Goal: Task Accomplishment & Management: Use online tool/utility

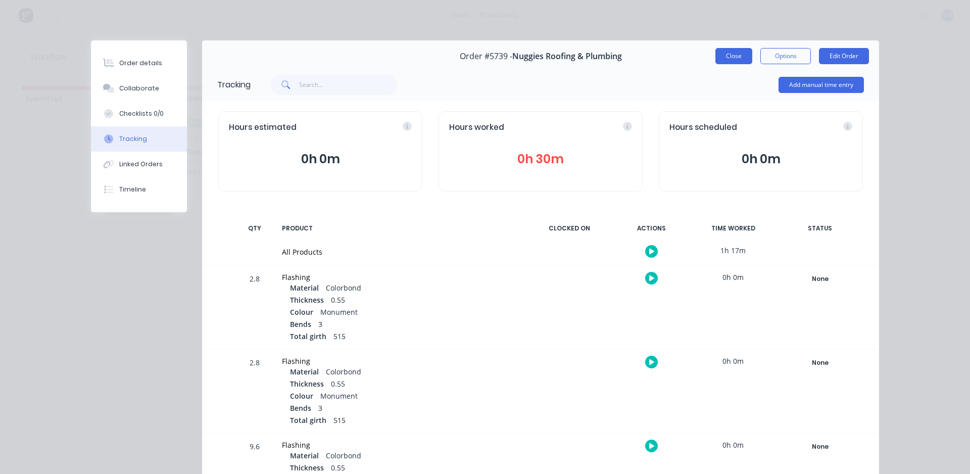
click at [734, 58] on button "Close" at bounding box center [733, 56] width 37 height 16
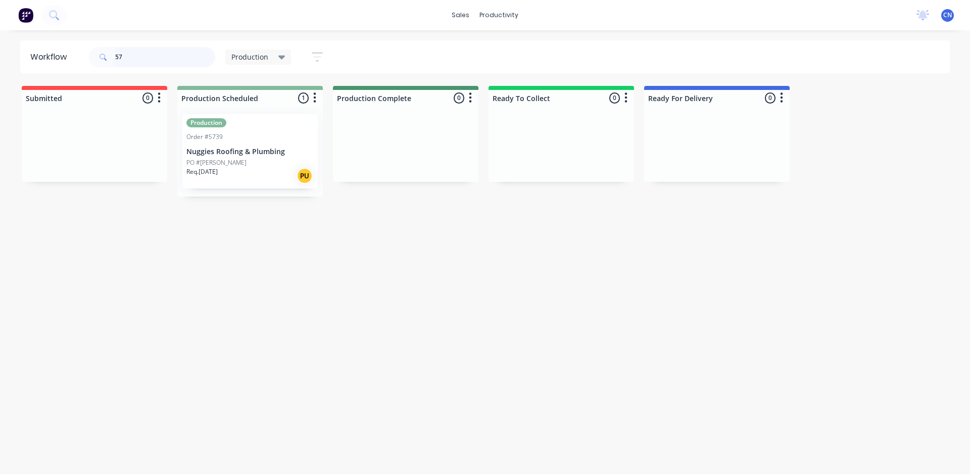
type input "5"
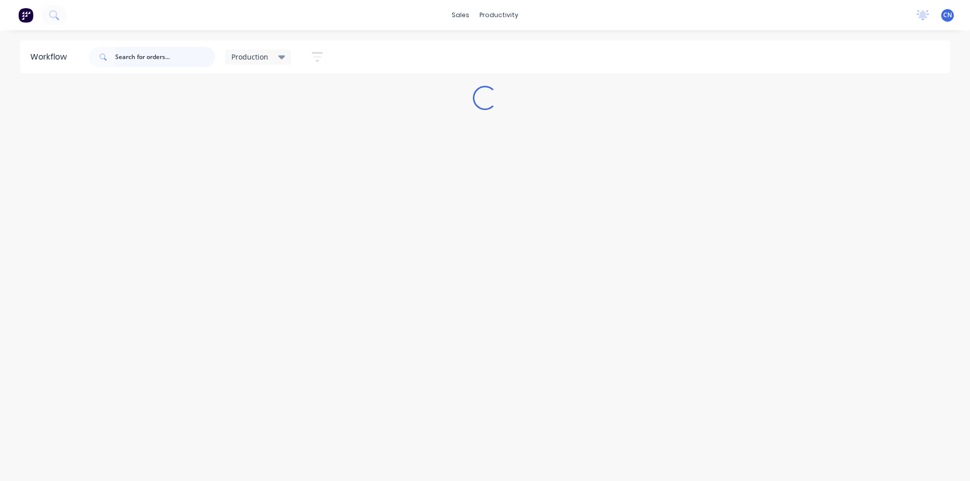
drag, startPoint x: 257, startPoint y: 137, endPoint x: 565, endPoint y: 135, distance: 308.5
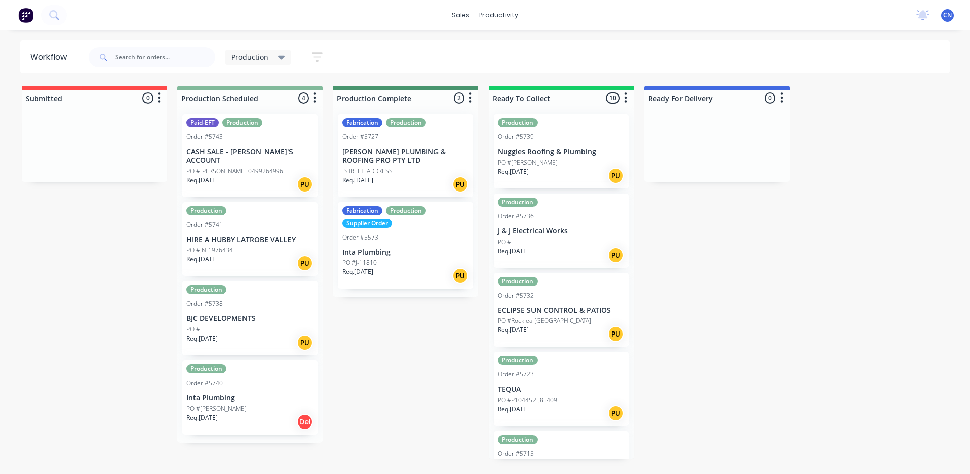
click at [257, 325] on div "PO #" at bounding box center [249, 329] width 127 height 9
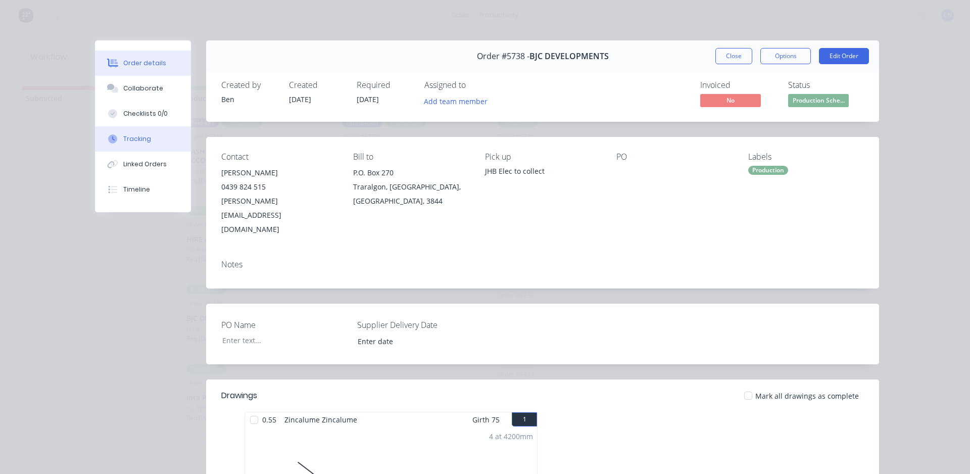
click at [148, 138] on button "Tracking" at bounding box center [143, 138] width 96 height 25
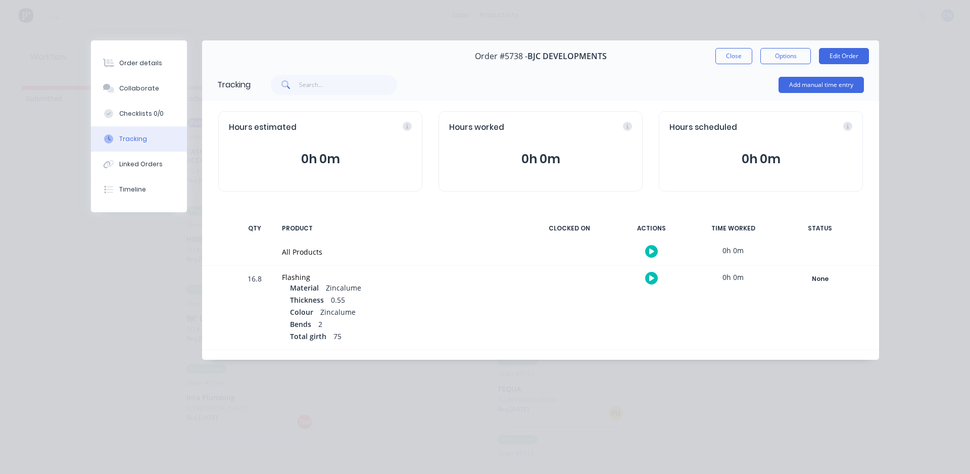
click at [652, 249] on icon "button" at bounding box center [651, 251] width 5 height 7
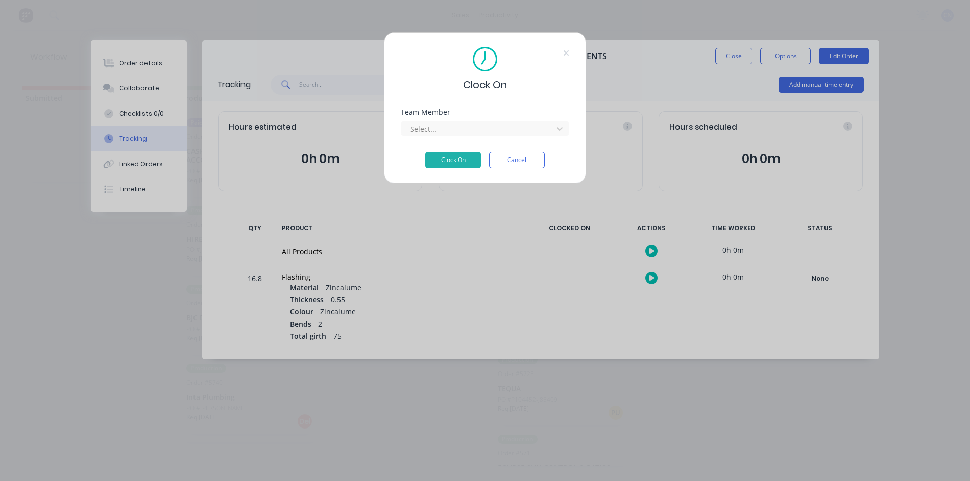
click at [493, 137] on div "Team Member Select..." at bounding box center [484, 130] width 169 height 43
click at [493, 135] on div at bounding box center [478, 129] width 138 height 13
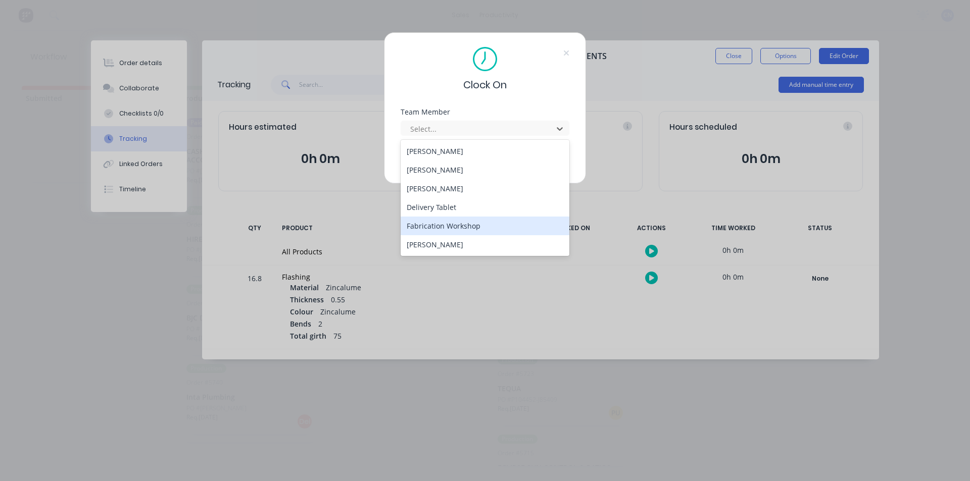
click at [474, 228] on div "Fabrication Workshop" at bounding box center [484, 226] width 169 height 19
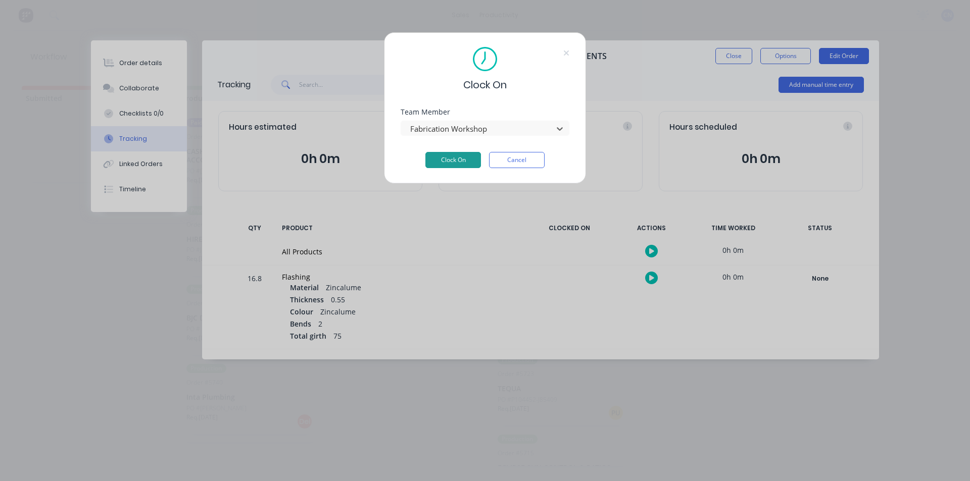
click at [456, 158] on button "Clock On" at bounding box center [453, 160] width 56 height 16
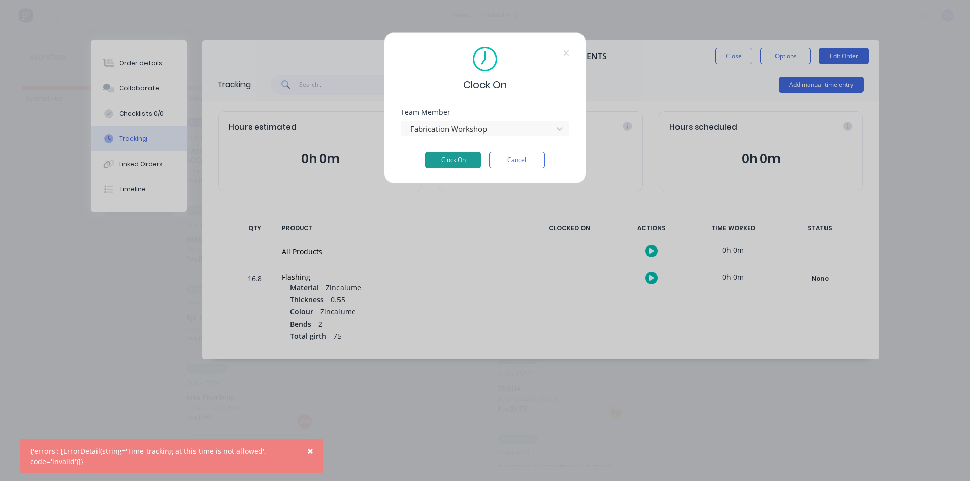
click at [450, 157] on button "Clock On" at bounding box center [453, 160] width 56 height 16
click at [564, 48] on div "Clock On" at bounding box center [484, 69] width 169 height 45
click at [562, 55] on div "Clock On" at bounding box center [484, 69] width 169 height 45
click at [566, 54] on icon at bounding box center [566, 53] width 6 height 8
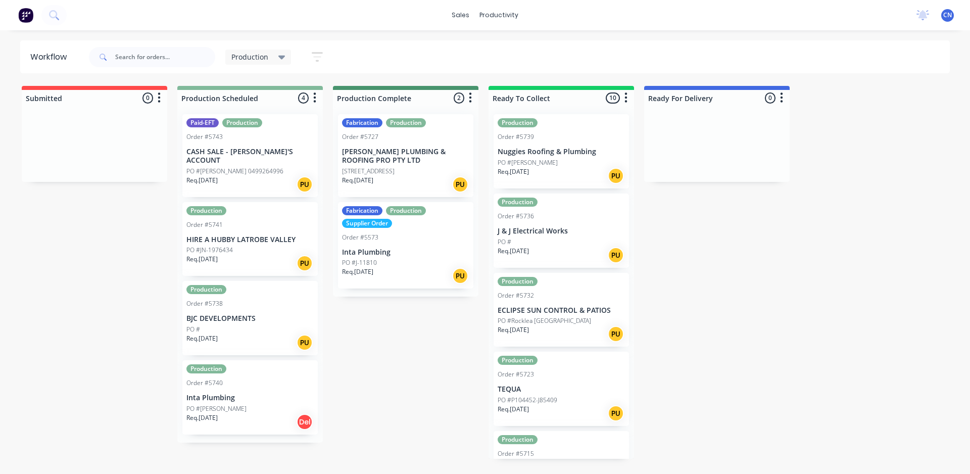
click at [209, 314] on p "BJC DEVELOPMENTS" at bounding box center [249, 318] width 127 height 9
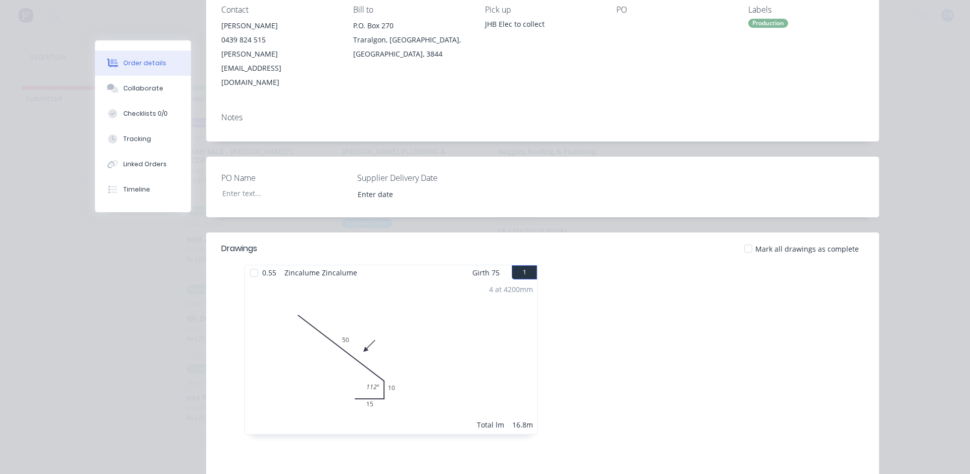
scroll to position [101, 0]
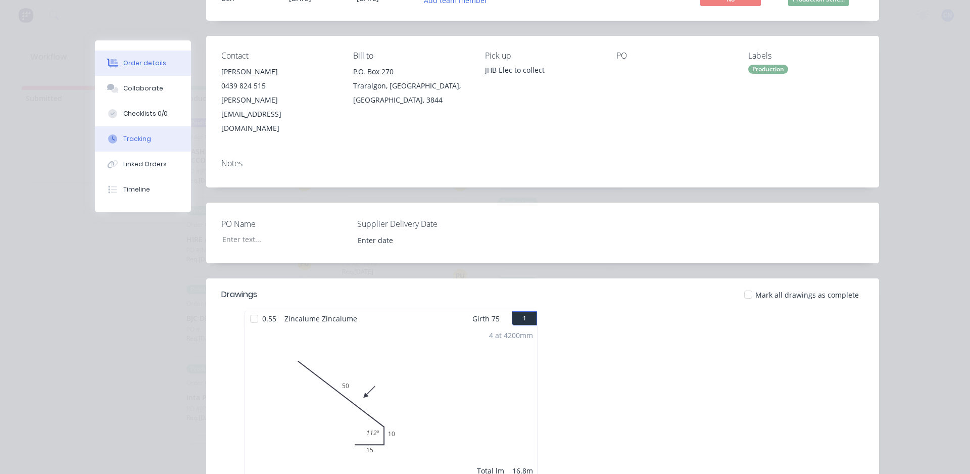
click at [137, 134] on button "Tracking" at bounding box center [143, 138] width 96 height 25
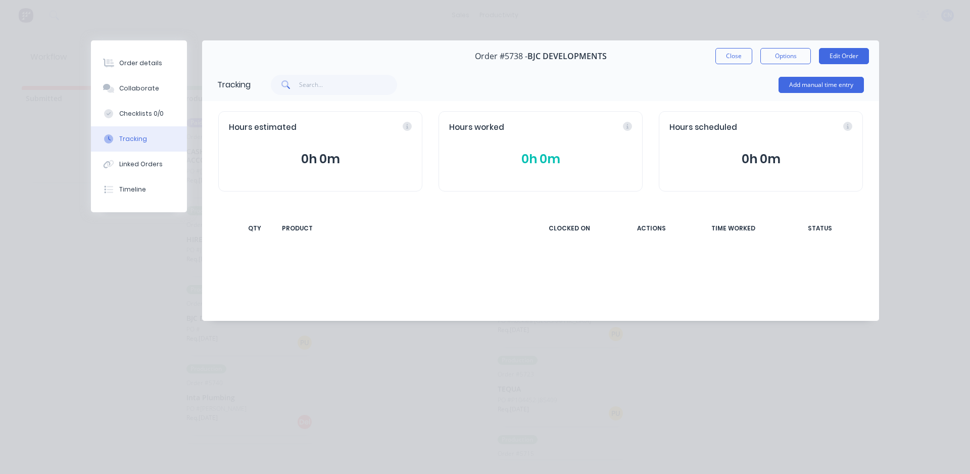
scroll to position [0, 0]
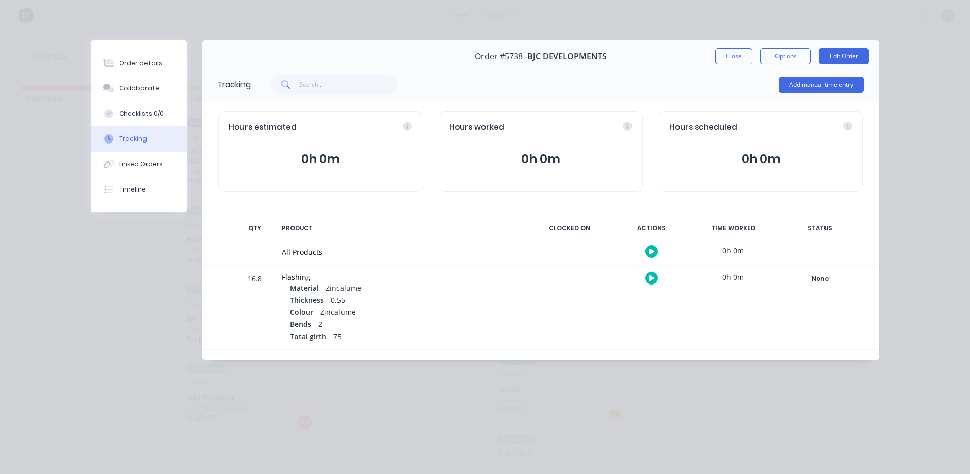
click at [648, 248] on button "button" at bounding box center [651, 251] width 13 height 13
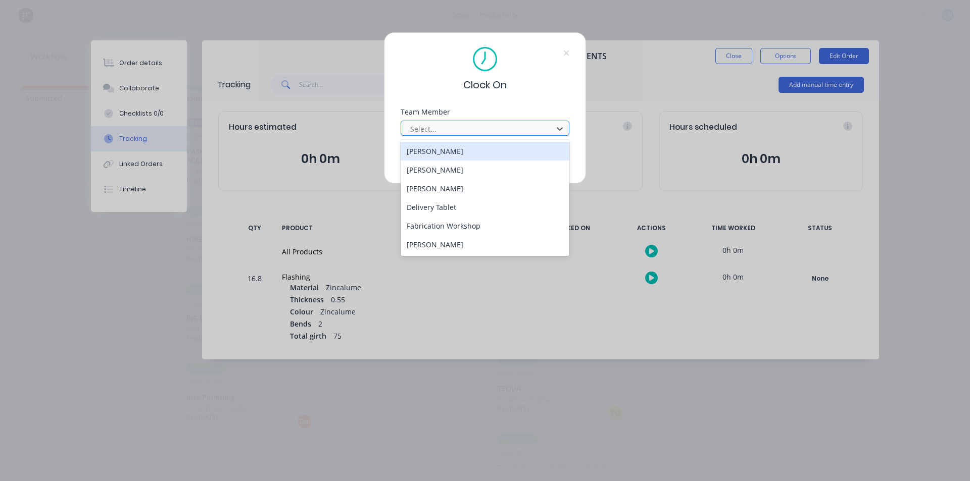
click at [475, 129] on div at bounding box center [478, 129] width 138 height 13
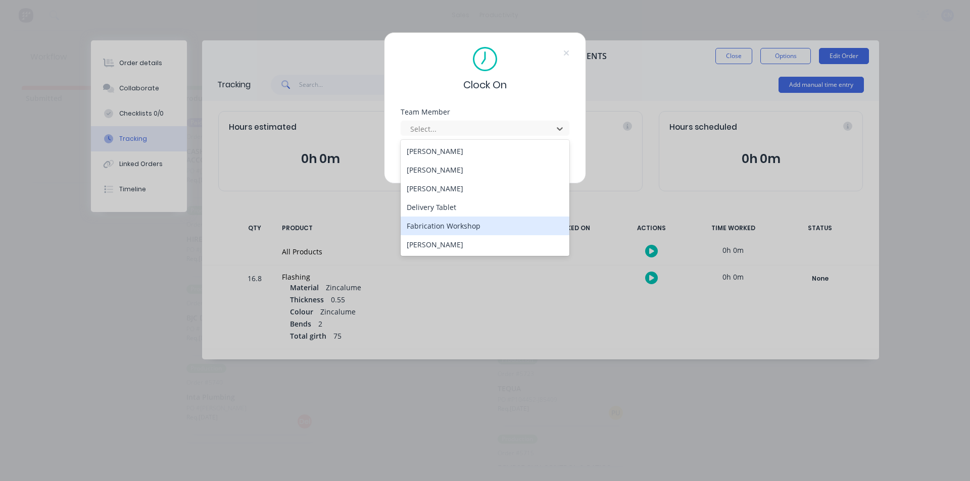
click at [460, 224] on div "Fabrication Workshop" at bounding box center [484, 226] width 169 height 19
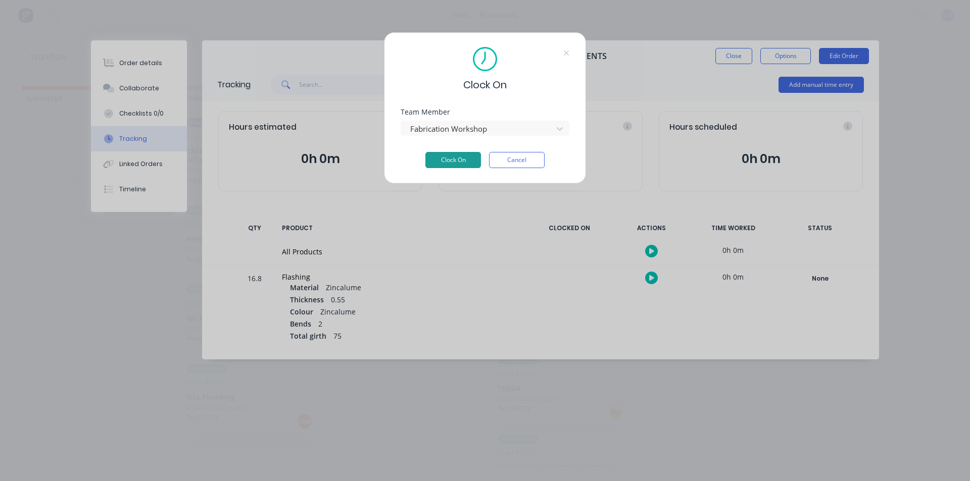
click at [446, 162] on button "Clock On" at bounding box center [453, 160] width 56 height 16
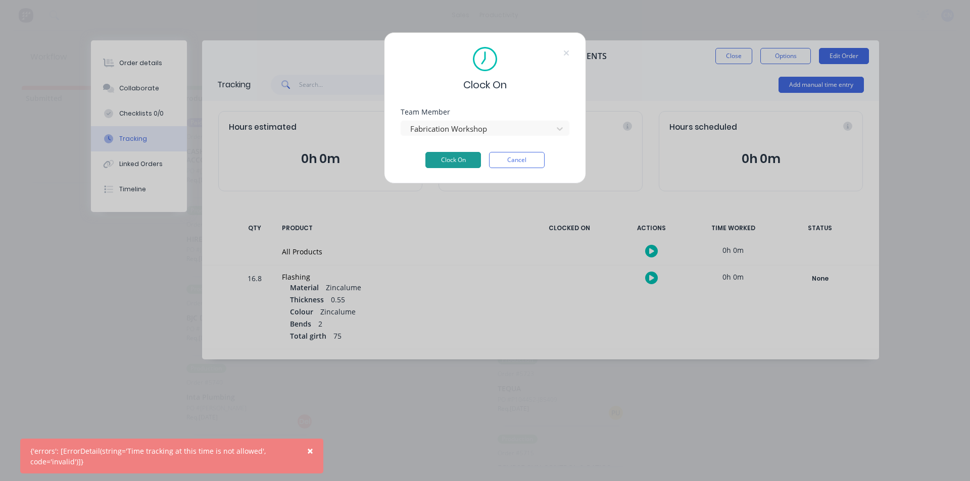
click at [446, 162] on button "Clock On" at bounding box center [453, 160] width 56 height 16
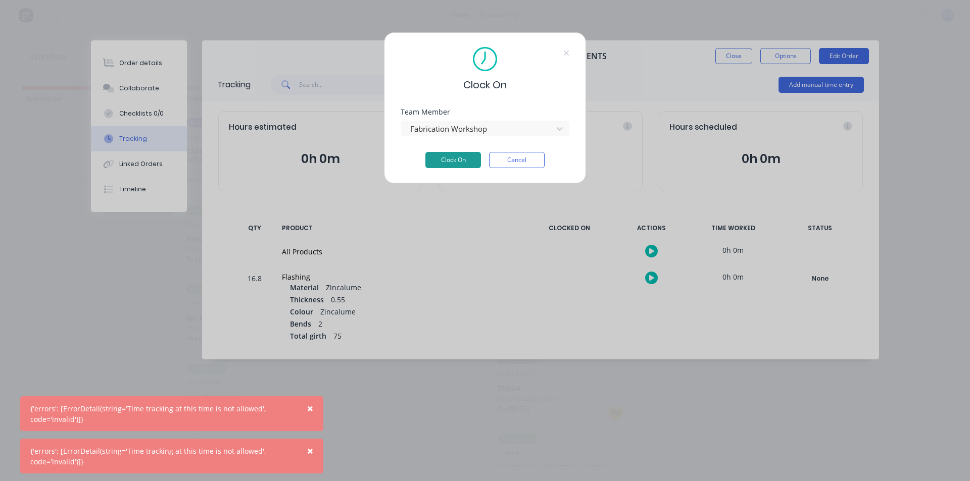
click at [446, 162] on button "Clock On" at bounding box center [453, 160] width 56 height 16
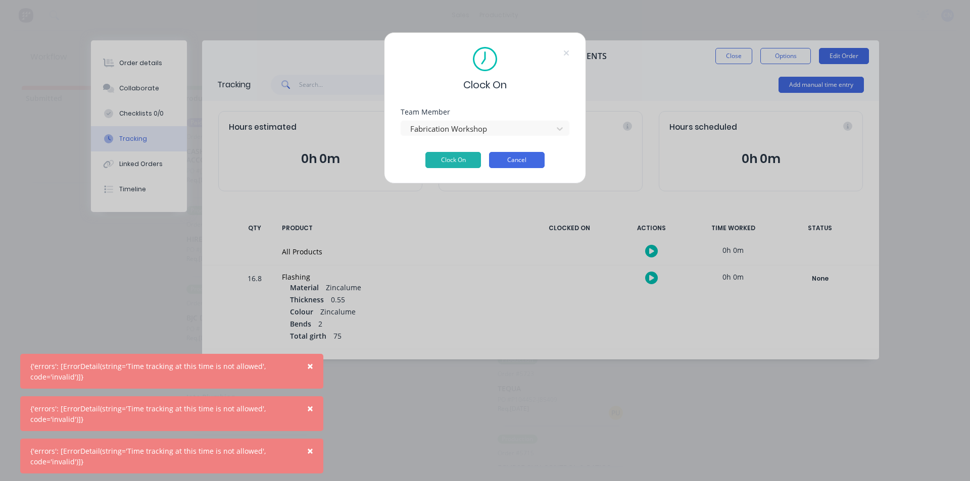
click at [532, 158] on button "Cancel" at bounding box center [517, 160] width 56 height 16
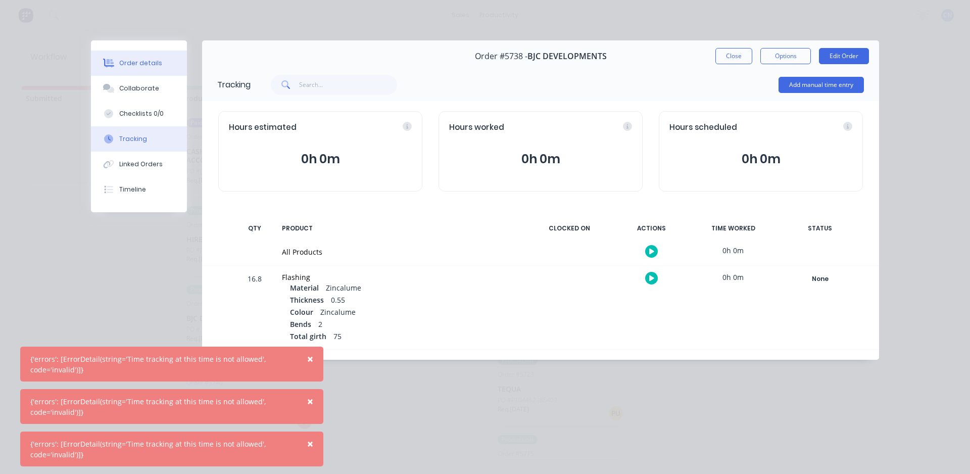
click at [154, 66] on div "Order details" at bounding box center [140, 63] width 43 height 9
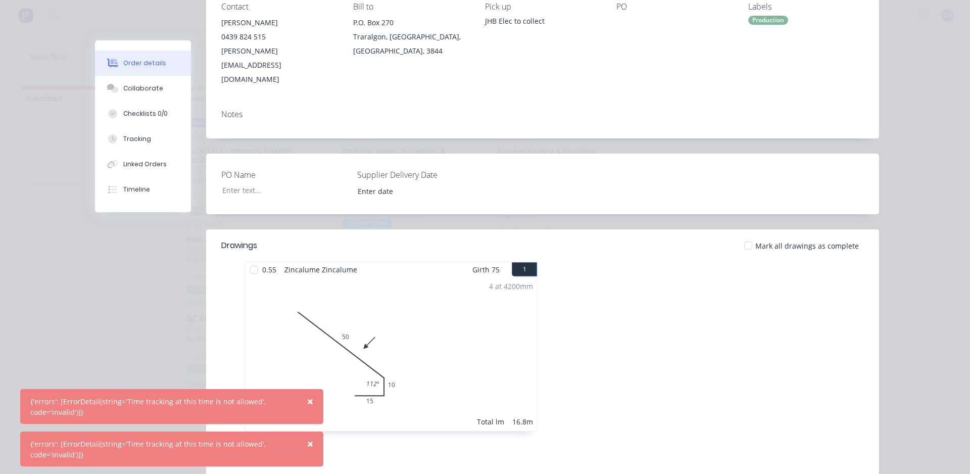
scroll to position [151, 0]
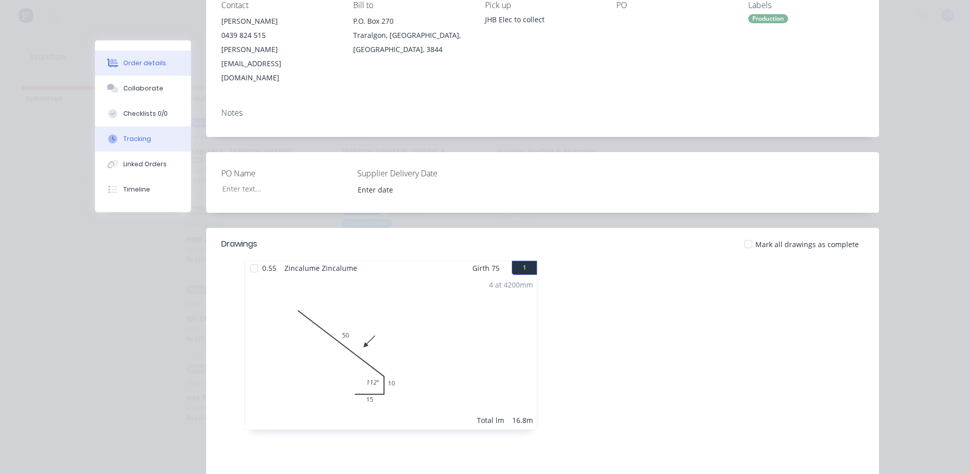
click at [150, 141] on button "Tracking" at bounding box center [143, 138] width 96 height 25
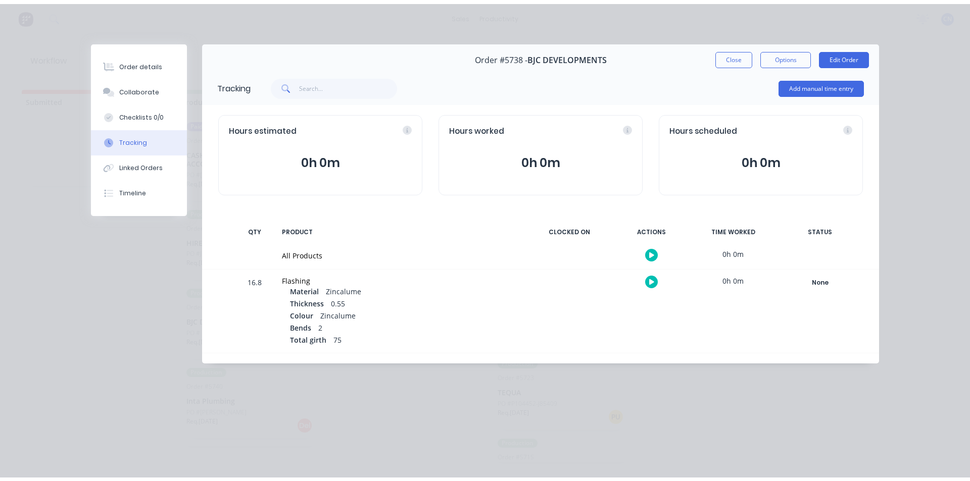
scroll to position [0, 0]
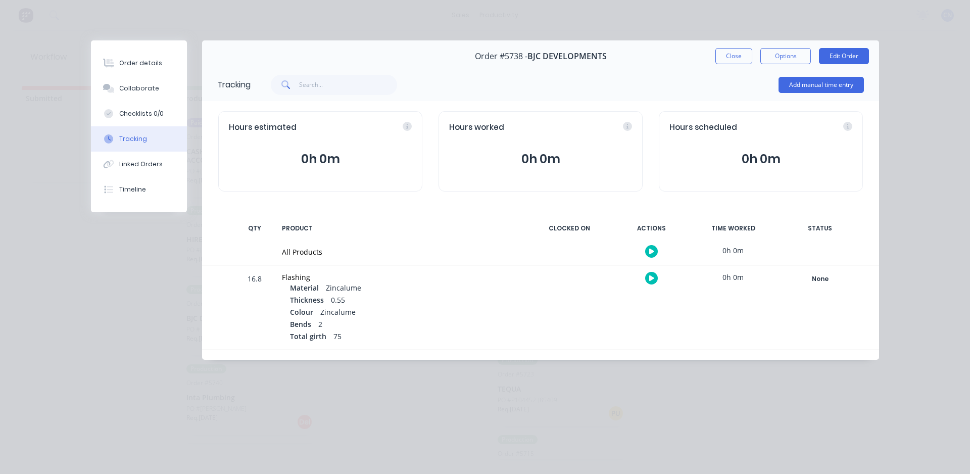
click at [243, 227] on div "QTY" at bounding box center [254, 228] width 30 height 21
click at [235, 228] on div "QTY PRODUCT CLOCKED ON ACTIONS TIME WORKED STATUS" at bounding box center [540, 228] width 677 height 21
click at [238, 229] on div "QTY PRODUCT CLOCKED ON ACTIONS TIME WORKED STATUS" at bounding box center [540, 228] width 677 height 21
drag, startPoint x: 238, startPoint y: 230, endPoint x: 247, endPoint y: 234, distance: 10.2
click at [238, 231] on div "QTY PRODUCT CLOCKED ON ACTIONS TIME WORKED STATUS" at bounding box center [540, 228] width 677 height 21
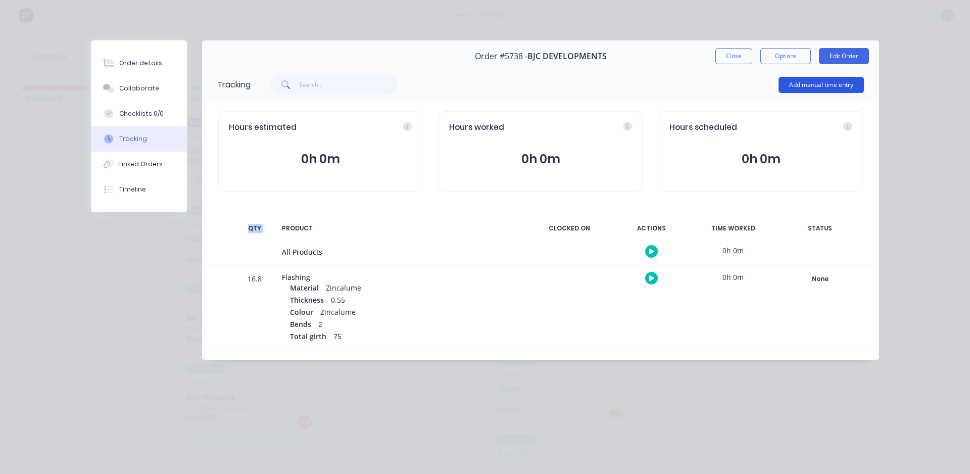
click at [805, 78] on button "Add manual time entry" at bounding box center [820, 85] width 85 height 16
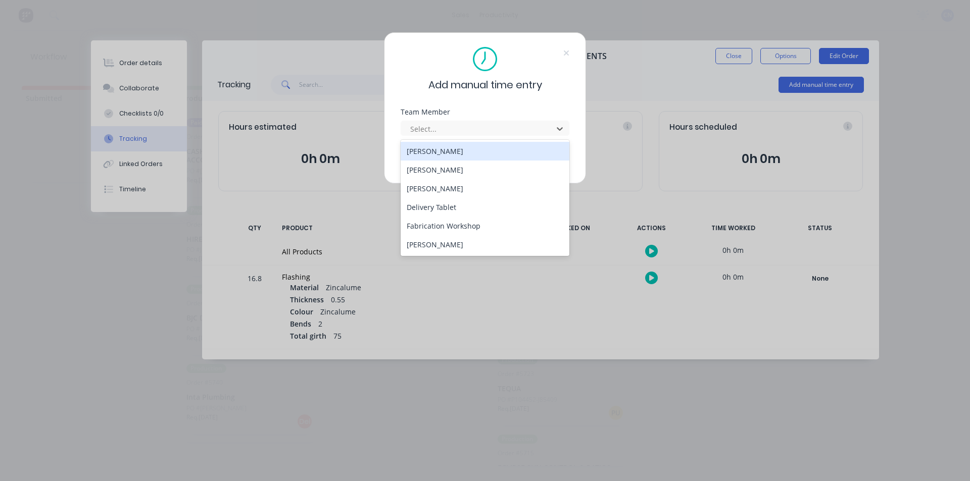
drag, startPoint x: 444, startPoint y: 127, endPoint x: 446, endPoint y: 137, distance: 10.4
click at [443, 127] on div at bounding box center [478, 129] width 138 height 13
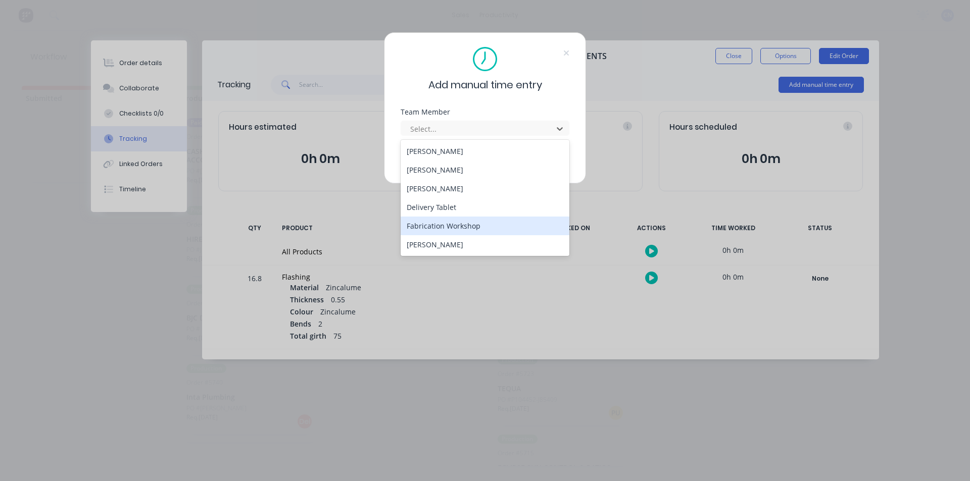
click at [424, 230] on div "Fabrication Workshop" at bounding box center [484, 226] width 169 height 19
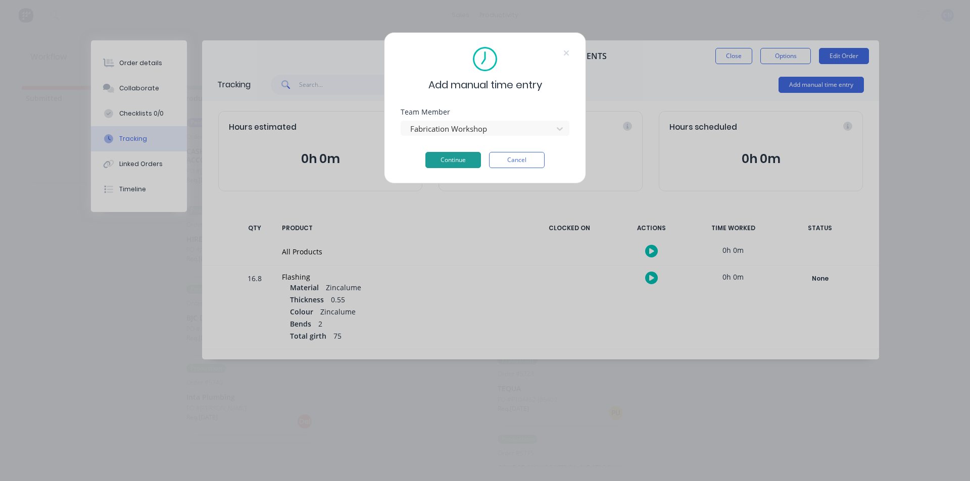
click at [446, 158] on button "Continue" at bounding box center [453, 160] width 56 height 16
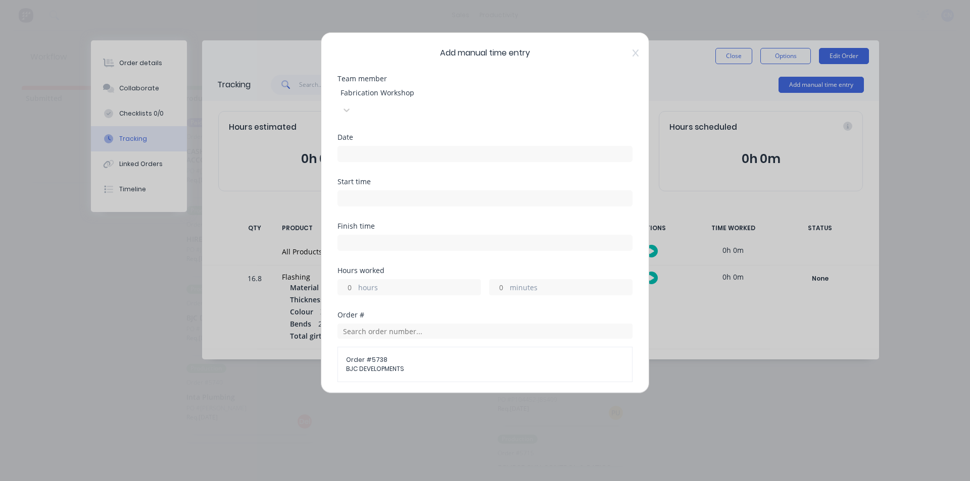
click at [371, 191] on input at bounding box center [485, 198] width 294 height 15
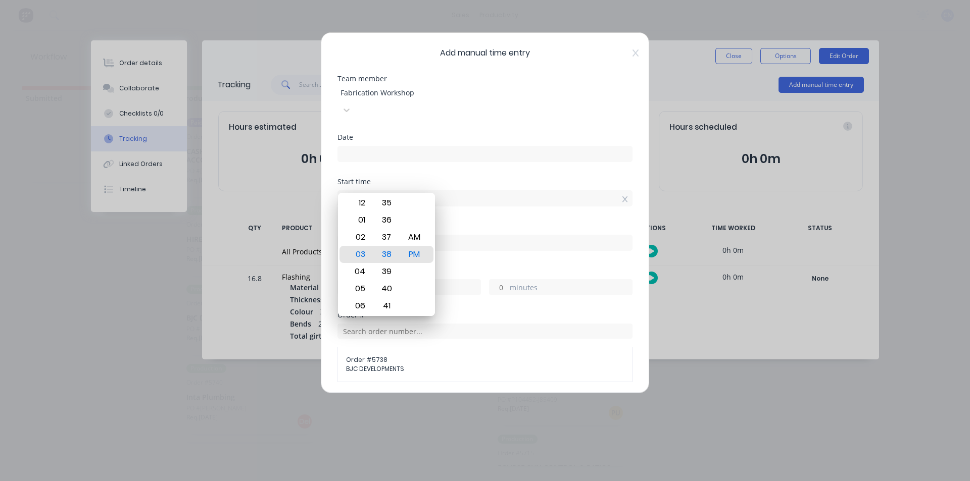
click at [362, 191] on input "03:38 PM" at bounding box center [485, 198] width 294 height 15
type input "03:30 PM"
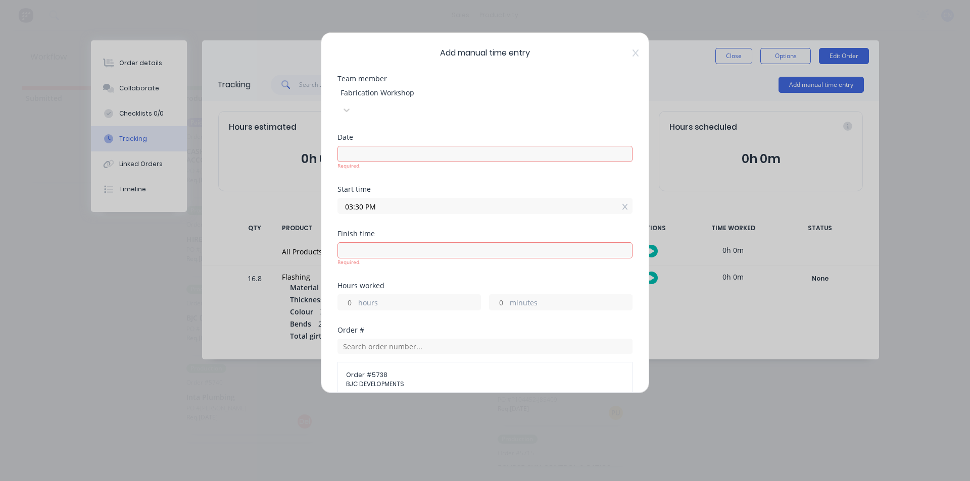
click at [359, 146] on input at bounding box center [485, 153] width 294 height 15
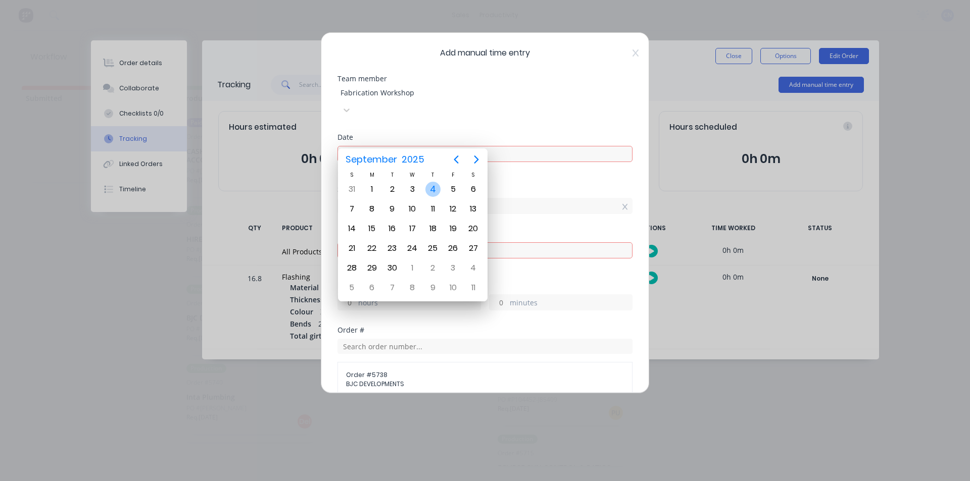
click at [439, 190] on div "4" at bounding box center [432, 189] width 15 height 15
type input "04/09/2025"
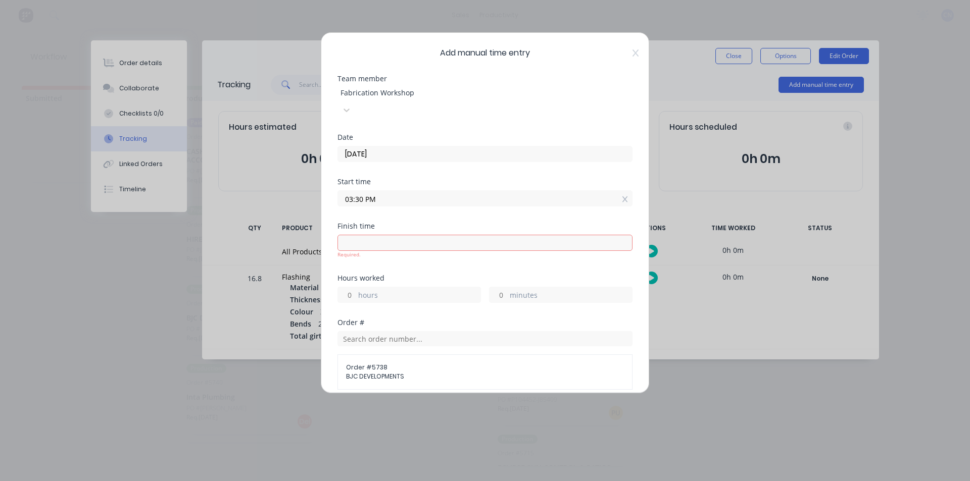
click at [372, 372] on span "BJC DEVELOPMENTS" at bounding box center [485, 376] width 278 height 9
click at [464, 235] on input at bounding box center [485, 242] width 294 height 15
type input "03:54 PM"
type input "0"
type input "24"
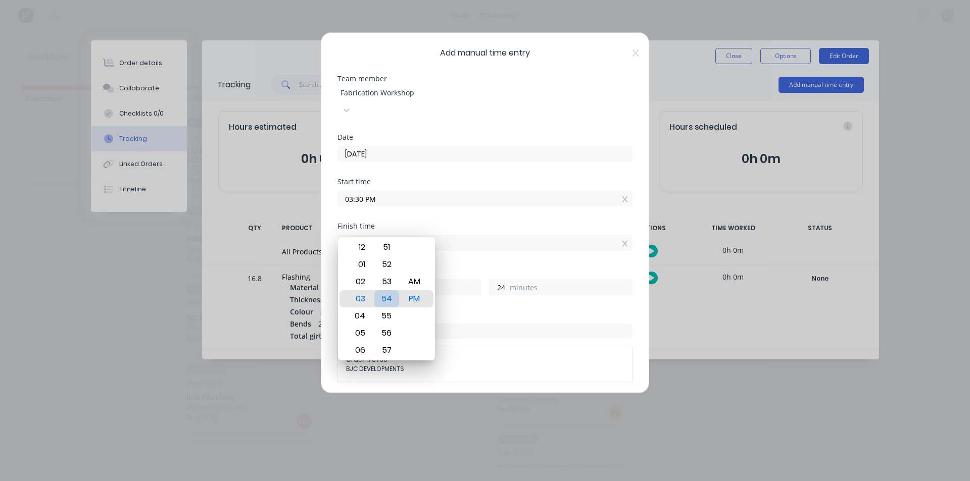
click at [390, 298] on div "54" at bounding box center [386, 298] width 25 height 17
click at [500, 250] on div "Finish time 03:54 PM" at bounding box center [484, 245] width 295 height 44
click at [418, 296] on div "PM" at bounding box center [414, 298] width 25 height 17
click at [478, 191] on input "03:30 PM" at bounding box center [485, 198] width 294 height 15
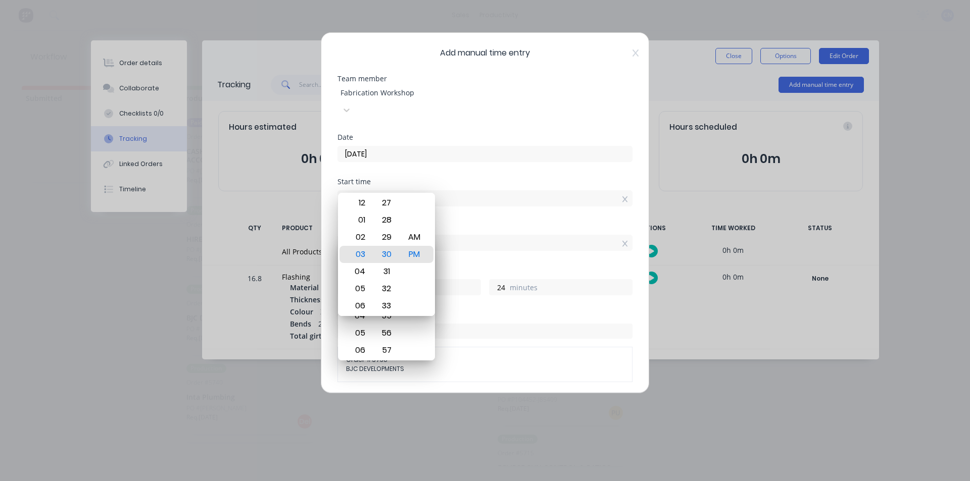
click at [470, 156] on div "Date 04/09/2025" at bounding box center [484, 156] width 295 height 44
click at [504, 288] on div "Hours worked 0 hours 24 minutes" at bounding box center [484, 289] width 295 height 44
click at [503, 288] on div "Hours worked 0 hours 24 minutes" at bounding box center [484, 289] width 295 height 44
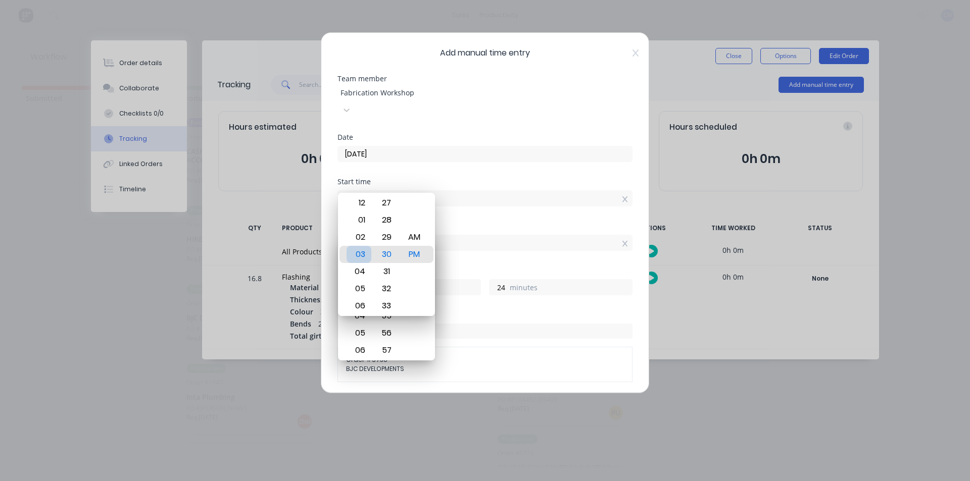
click at [364, 252] on div "03" at bounding box center [358, 254] width 25 height 17
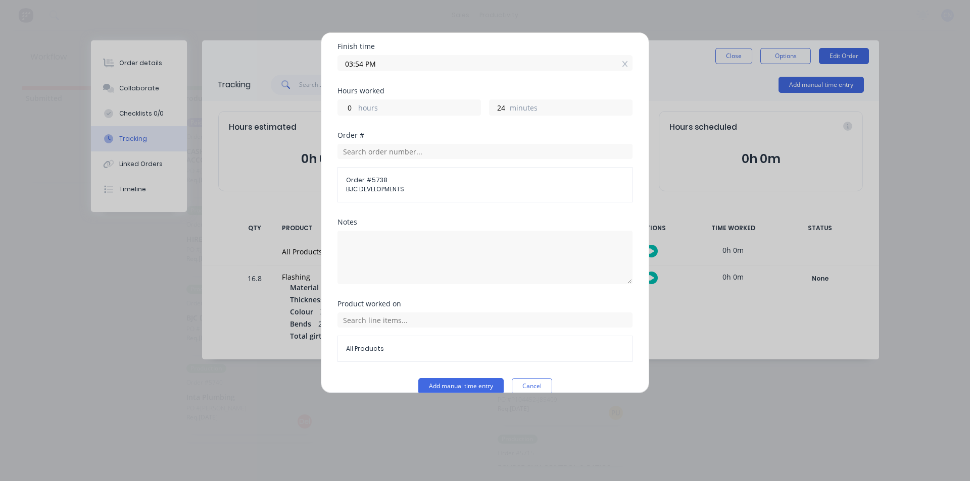
scroll to position [180, 0]
click at [462, 378] on button "Add manual time entry" at bounding box center [460, 386] width 85 height 16
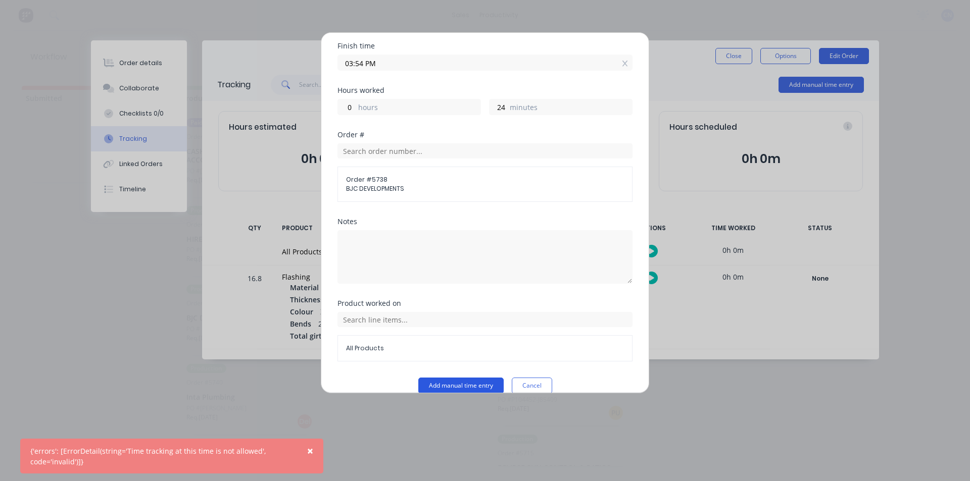
click at [462, 378] on button "Add manual time entry" at bounding box center [460, 386] width 85 height 16
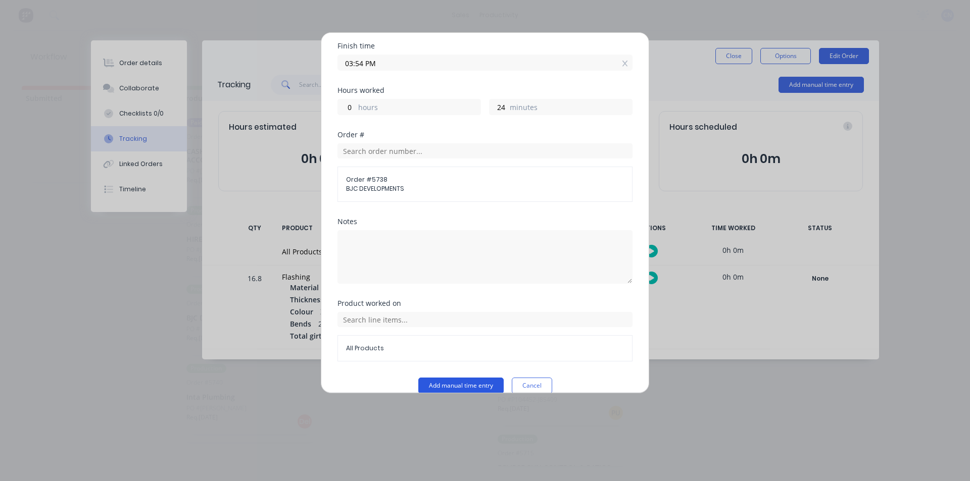
click at [466, 378] on button "Add manual time entry" at bounding box center [460, 386] width 85 height 16
click at [461, 378] on button "Add manual time entry" at bounding box center [460, 386] width 85 height 16
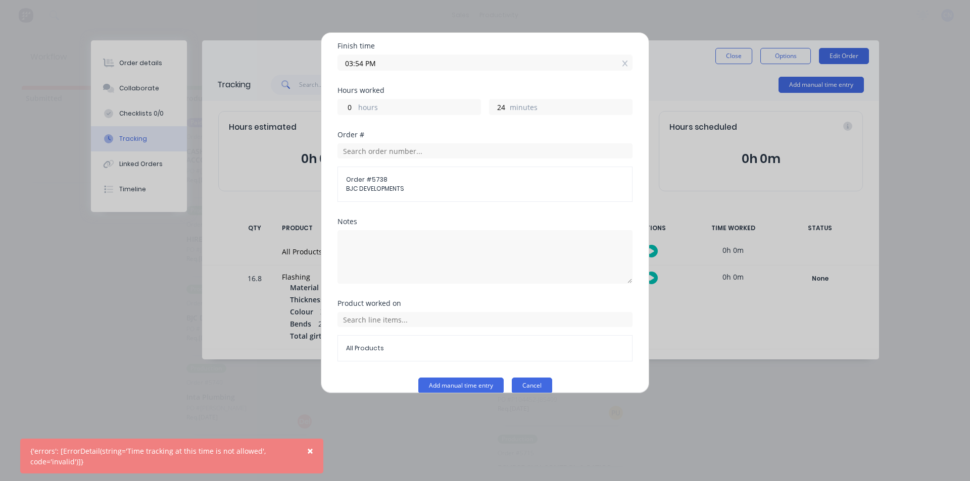
click at [527, 378] on button "Cancel" at bounding box center [532, 386] width 40 height 16
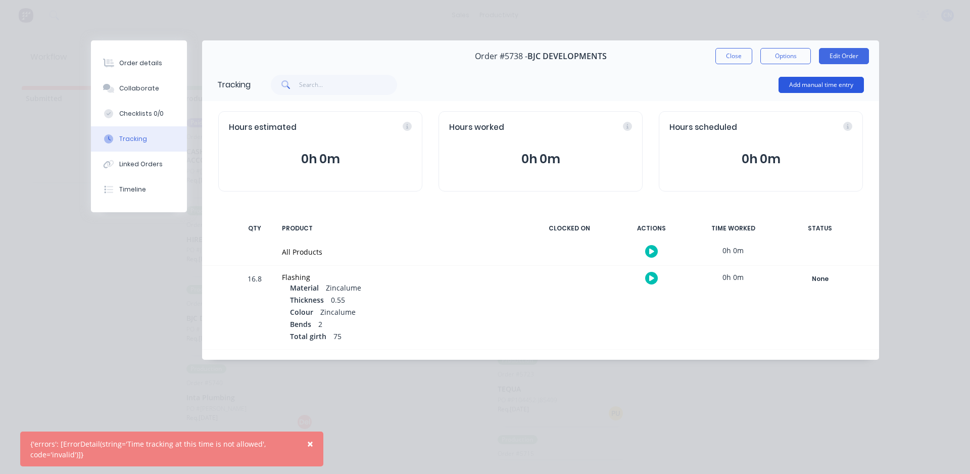
click at [796, 78] on button "Add manual time entry" at bounding box center [820, 85] width 85 height 16
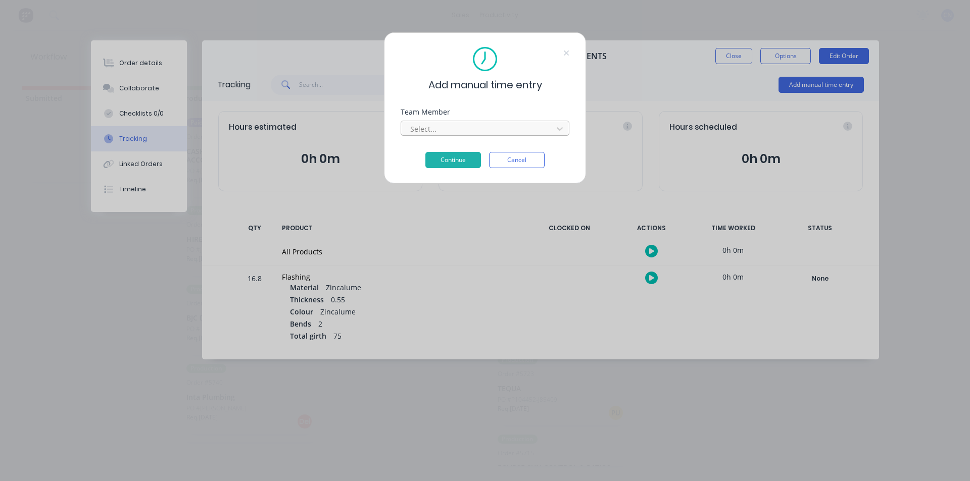
click at [471, 128] on div at bounding box center [478, 129] width 138 height 13
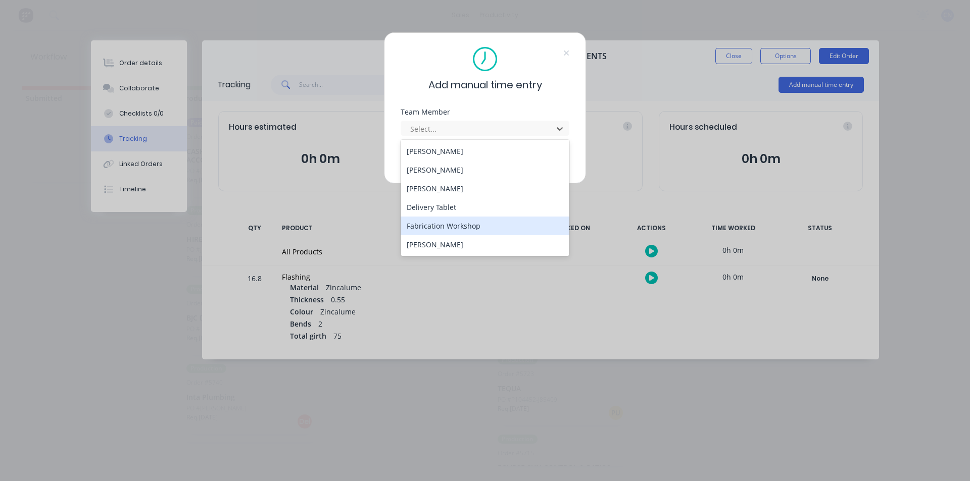
click at [466, 225] on div "Fabrication Workshop" at bounding box center [484, 226] width 169 height 19
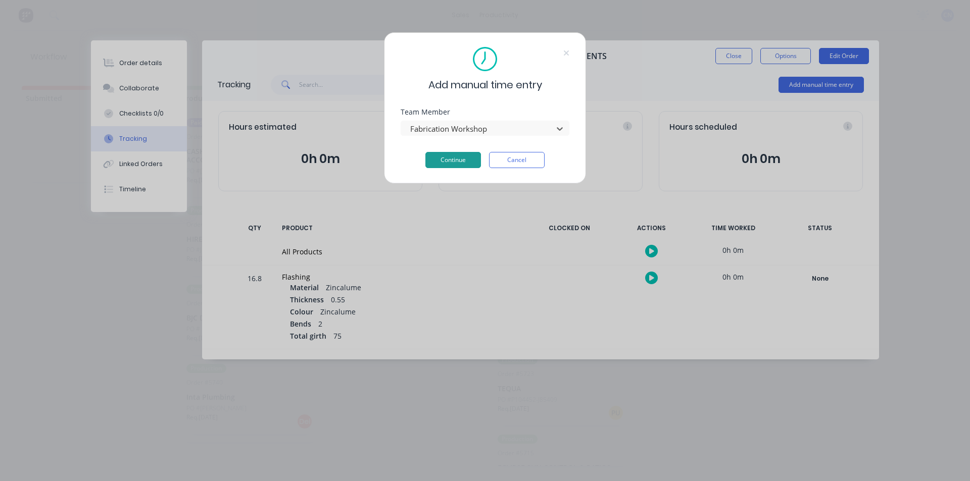
click at [441, 157] on button "Continue" at bounding box center [453, 160] width 56 height 16
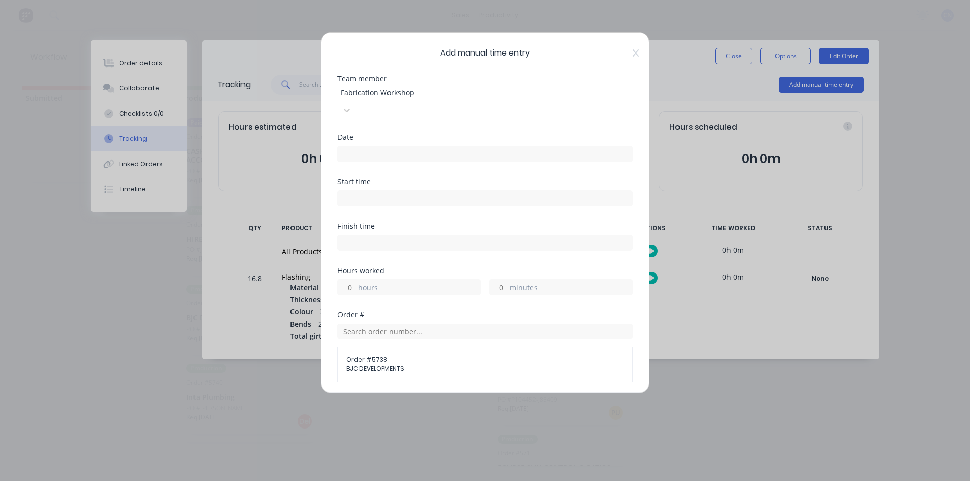
click at [465, 146] on input at bounding box center [485, 153] width 294 height 15
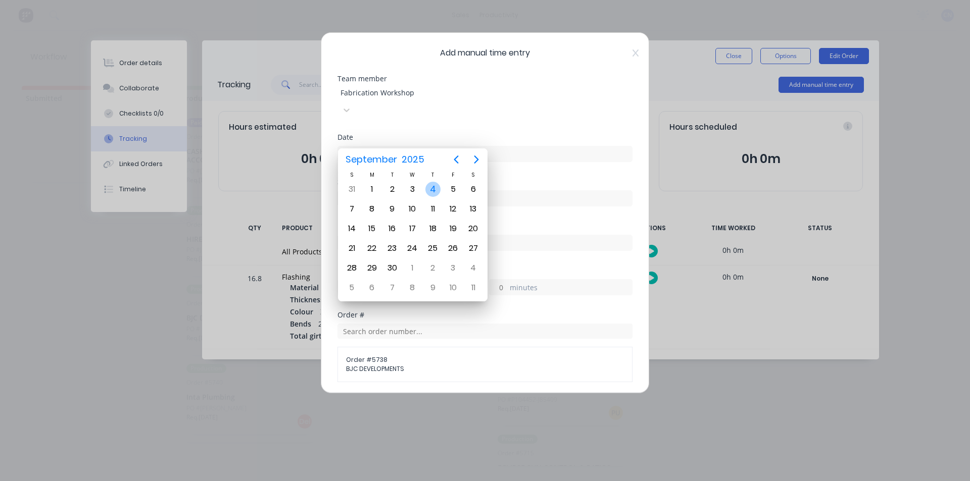
click at [430, 194] on div "4" at bounding box center [432, 189] width 15 height 15
type input "04/09/2025"
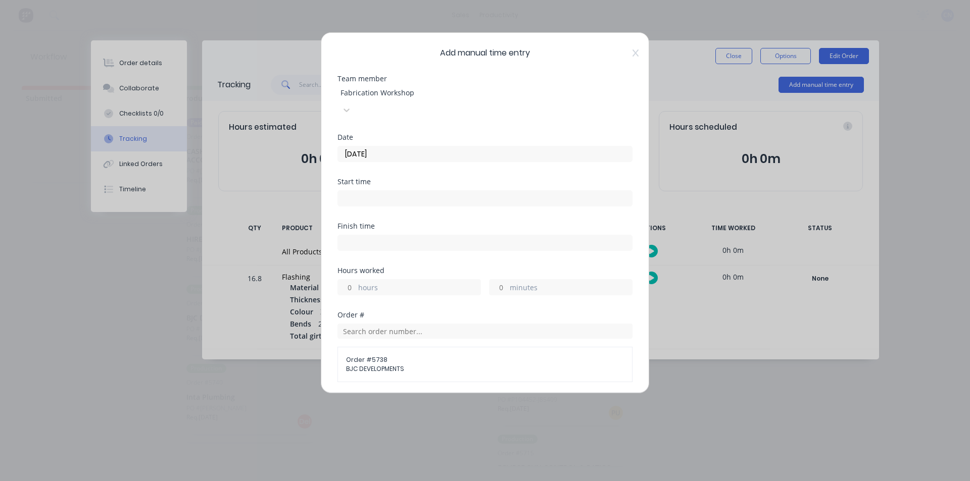
click at [435, 191] on input at bounding box center [485, 198] width 294 height 15
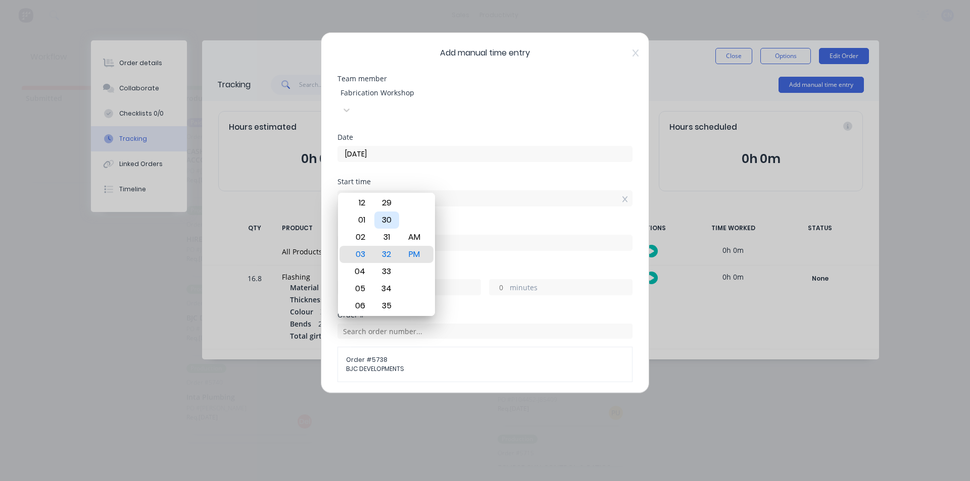
click at [385, 221] on div "30" at bounding box center [386, 220] width 25 height 17
type input "03:30 PM"
click at [385, 259] on div "30" at bounding box center [386, 254] width 25 height 17
click at [476, 235] on input at bounding box center [485, 242] width 294 height 15
type input "03:55 PM"
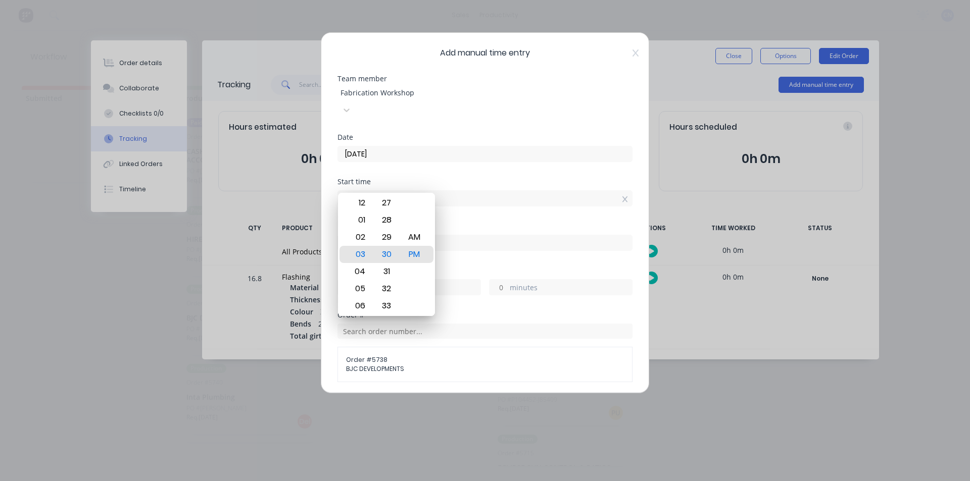
type input "0"
type input "25"
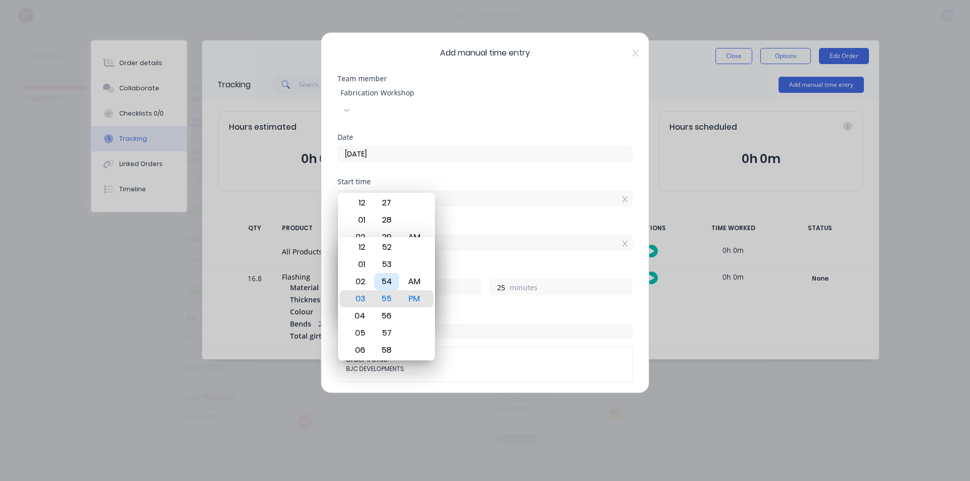
click at [385, 278] on div "54" at bounding box center [386, 281] width 25 height 17
type input "03:54 PM"
type input "24"
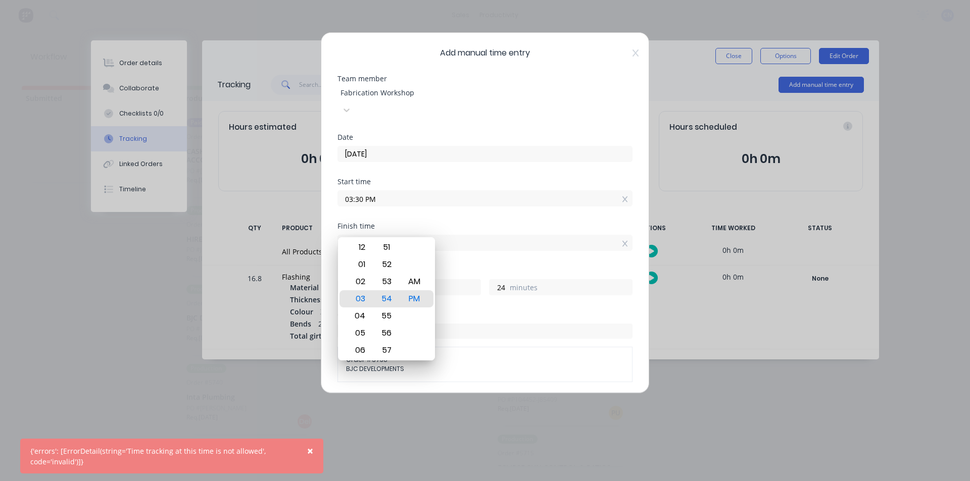
click at [512, 243] on div "Finish time 03:54 PM" at bounding box center [484, 245] width 295 height 44
click at [470, 250] on div "Finish time 03:54 PM" at bounding box center [484, 245] width 295 height 44
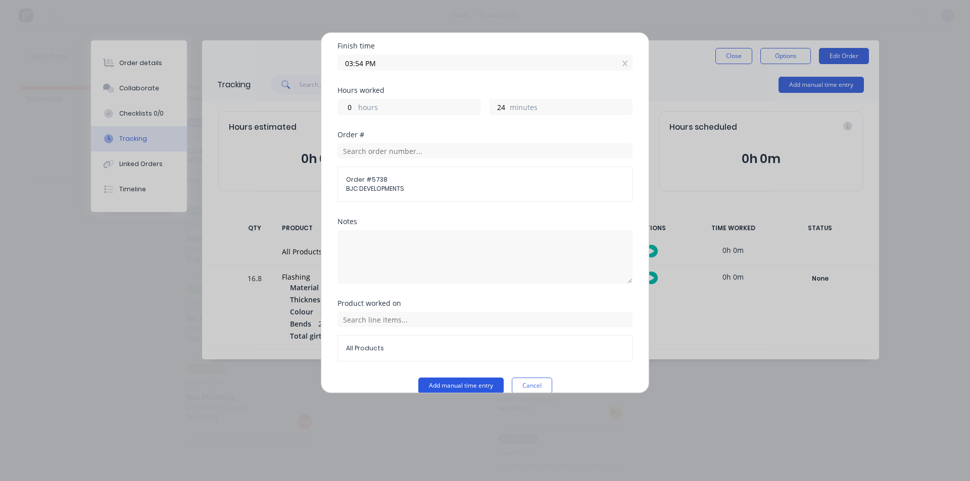
click at [439, 378] on button "Add manual time entry" at bounding box center [460, 386] width 85 height 16
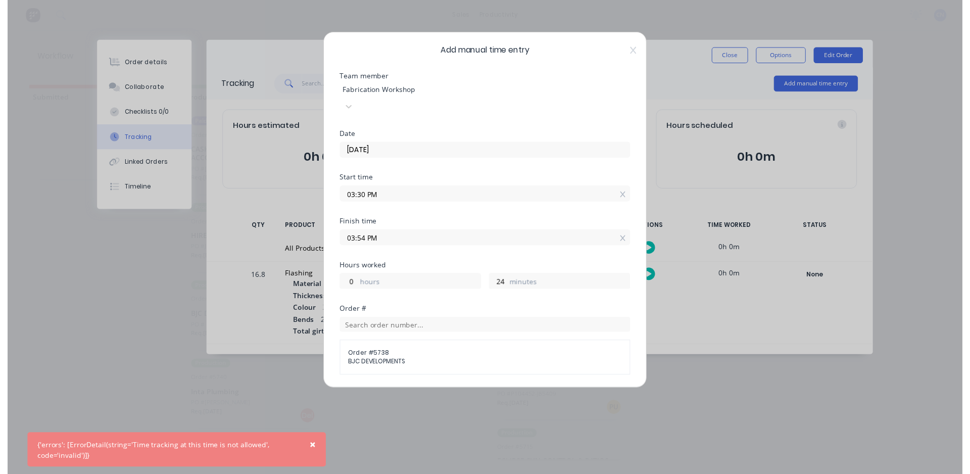
scroll to position [0, 0]
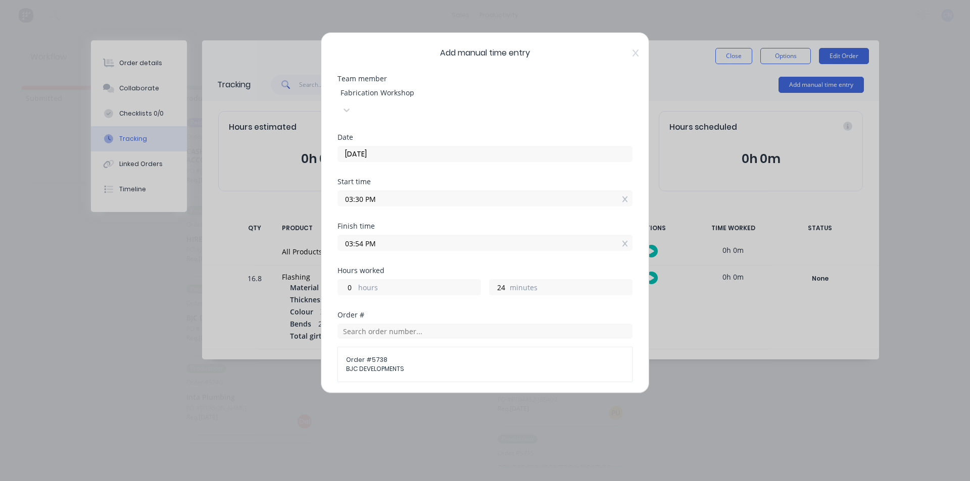
click at [633, 54] on div "Add manual time entry Team member Fabrication Workshop Date 04/09/2025 Start ti…" at bounding box center [485, 212] width 328 height 361
click at [632, 53] on icon at bounding box center [635, 52] width 6 height 7
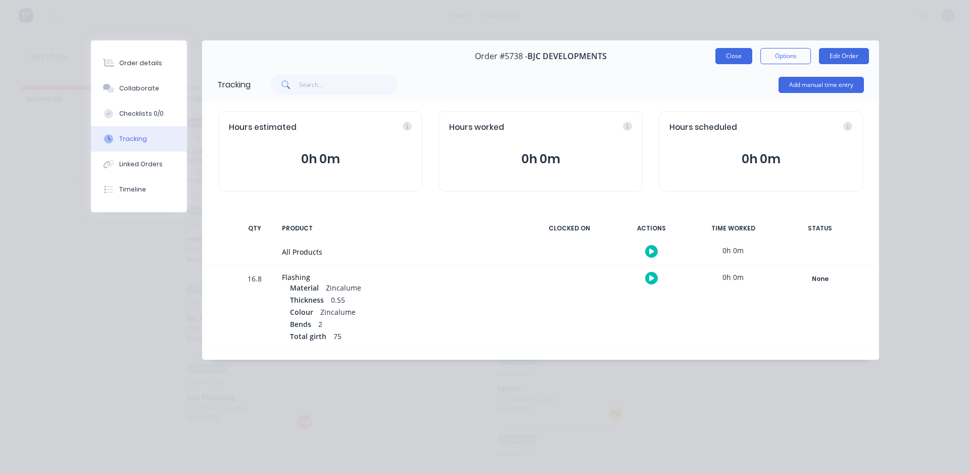
click at [724, 56] on button "Close" at bounding box center [733, 56] width 37 height 16
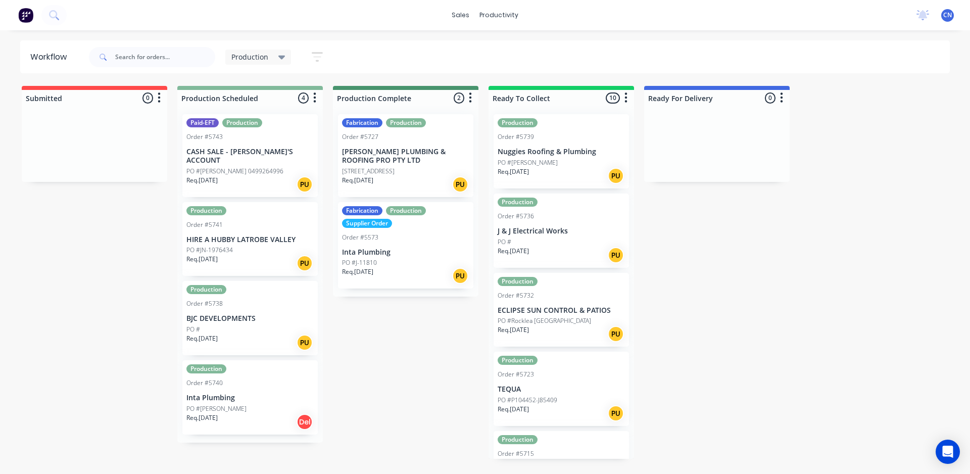
click at [245, 325] on div "PO #" at bounding box center [249, 329] width 127 height 9
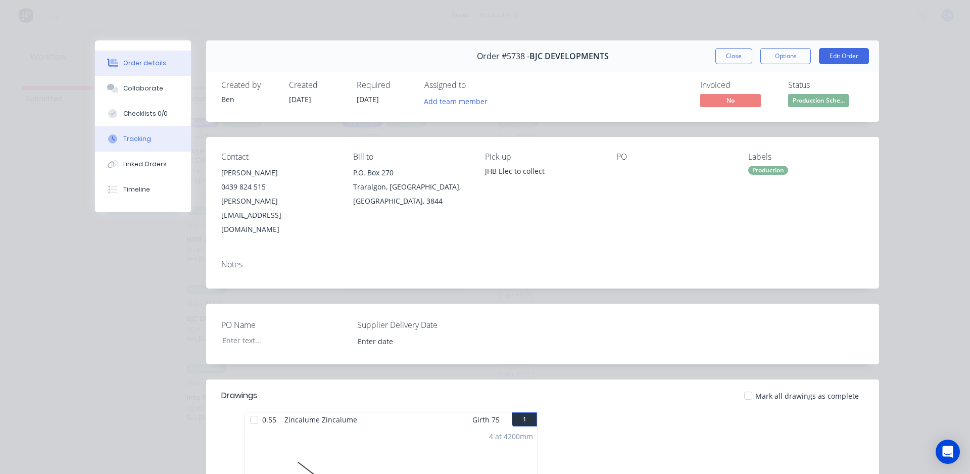
click at [123, 136] on div "Tracking" at bounding box center [137, 138] width 28 height 9
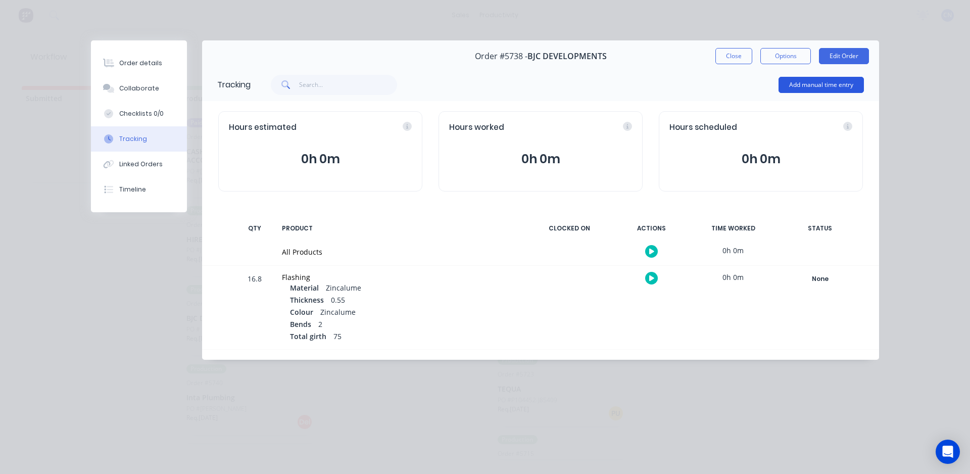
click at [829, 83] on button "Add manual time entry" at bounding box center [820, 85] width 85 height 16
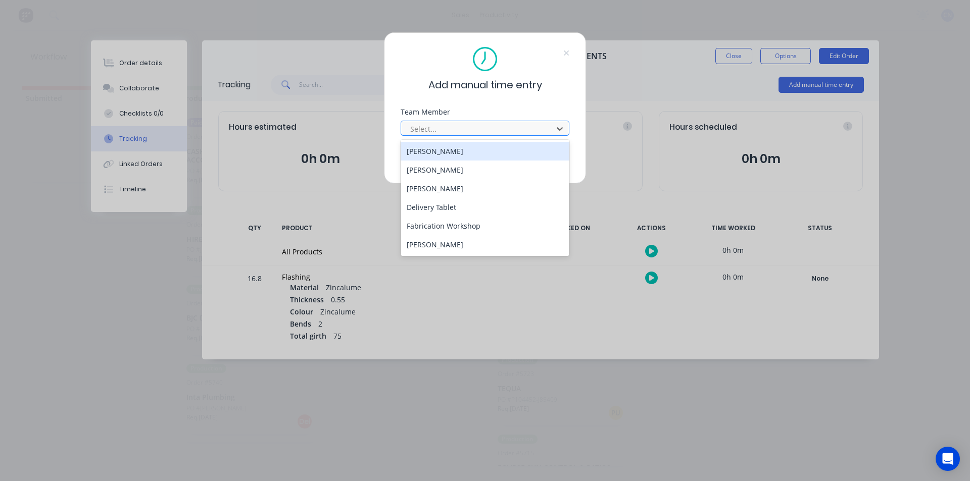
click at [459, 127] on div at bounding box center [478, 129] width 138 height 13
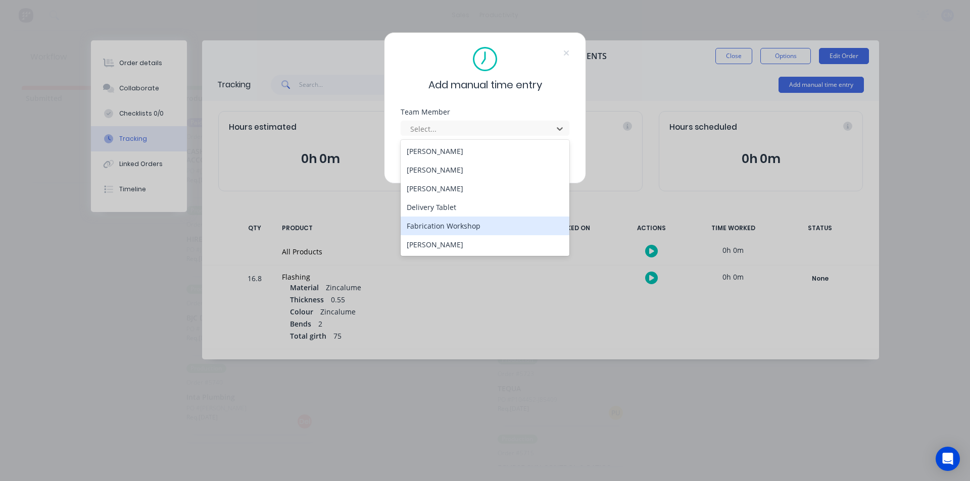
click at [448, 224] on div "Fabrication Workshop" at bounding box center [484, 226] width 169 height 19
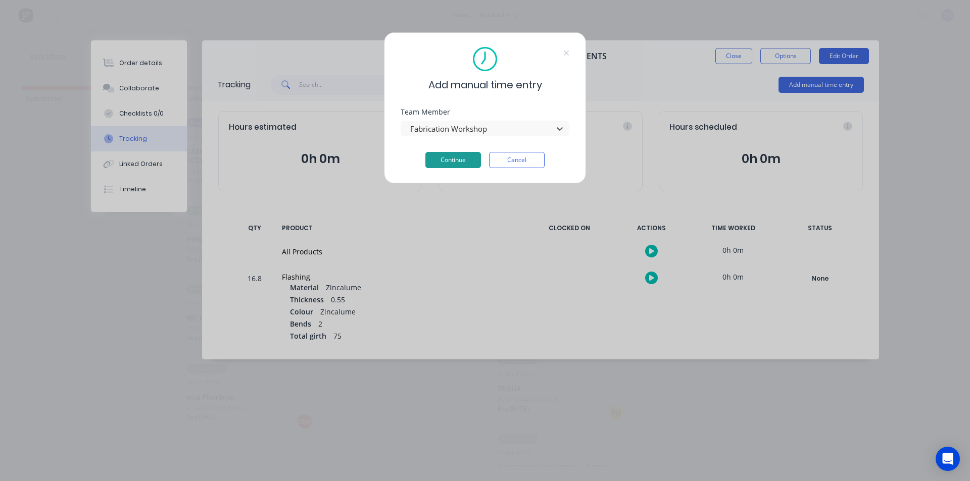
click at [437, 157] on button "Continue" at bounding box center [453, 160] width 56 height 16
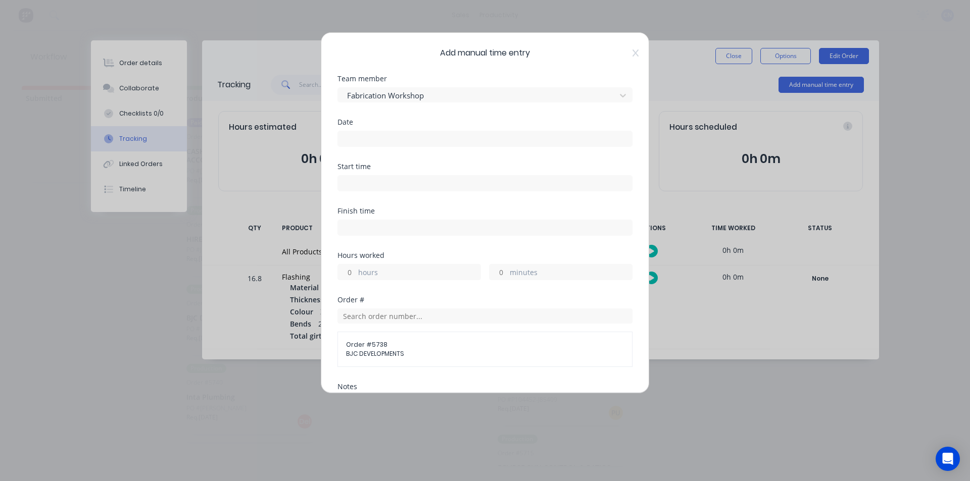
click at [419, 137] on input at bounding box center [485, 138] width 294 height 15
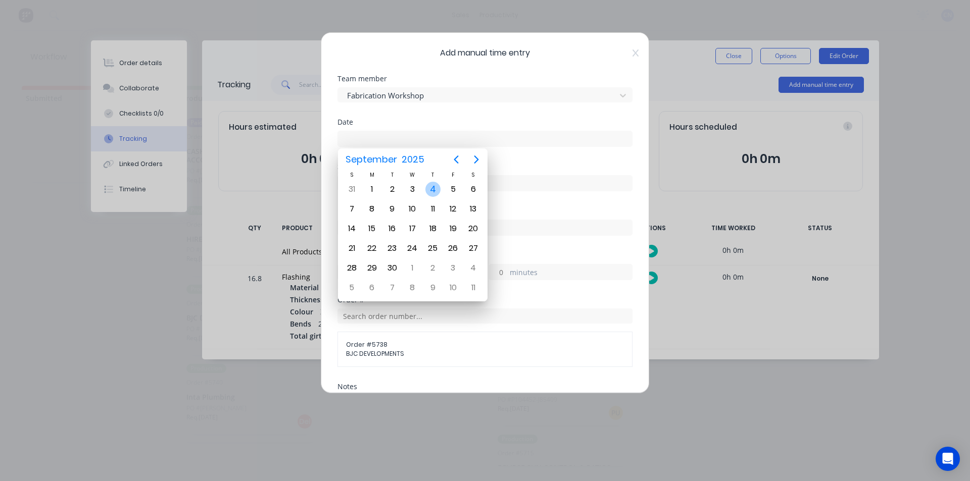
click at [432, 188] on div "4" at bounding box center [432, 189] width 15 height 15
type input "04/09/2025"
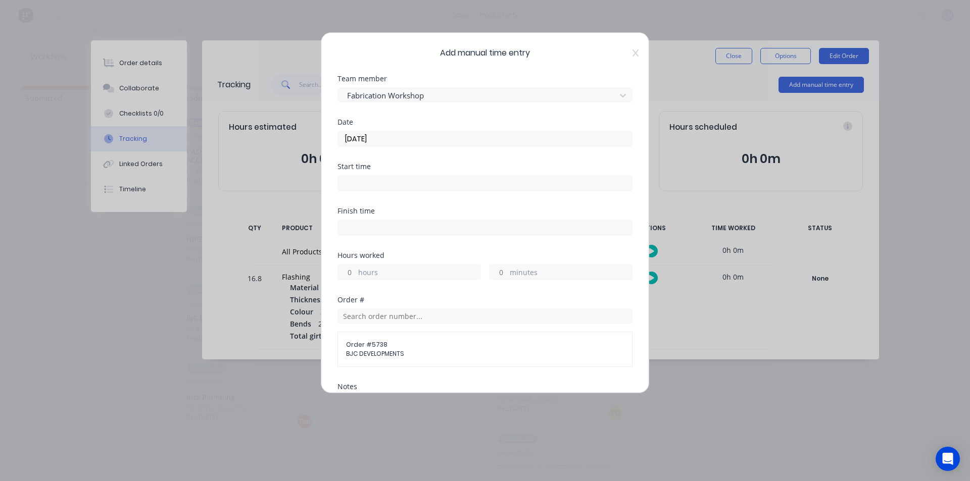
click at [392, 183] on input at bounding box center [485, 183] width 294 height 15
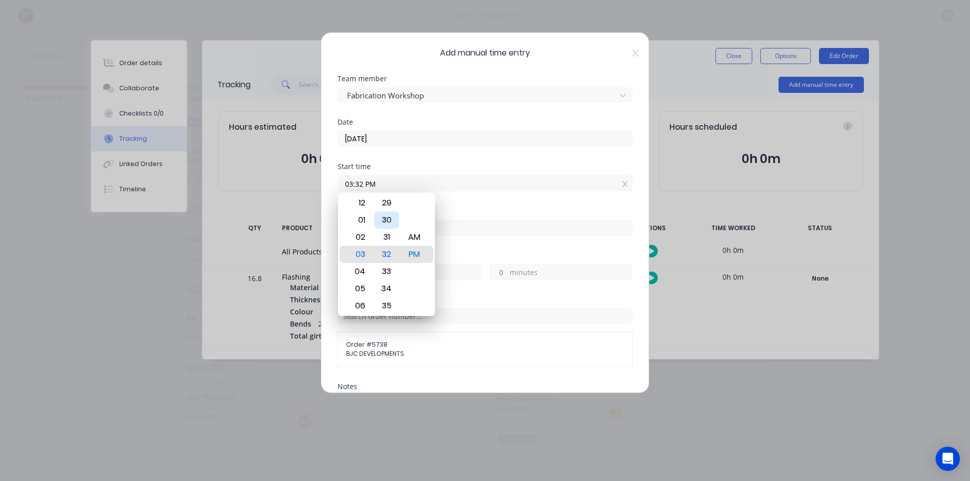
click at [390, 225] on div "30" at bounding box center [386, 220] width 25 height 17
type input "03:30 PM"
click at [389, 251] on div "30" at bounding box center [386, 254] width 25 height 17
click at [381, 253] on div "30" at bounding box center [386, 254] width 25 height 17
click at [489, 209] on div "Finish time" at bounding box center [484, 211] width 295 height 7
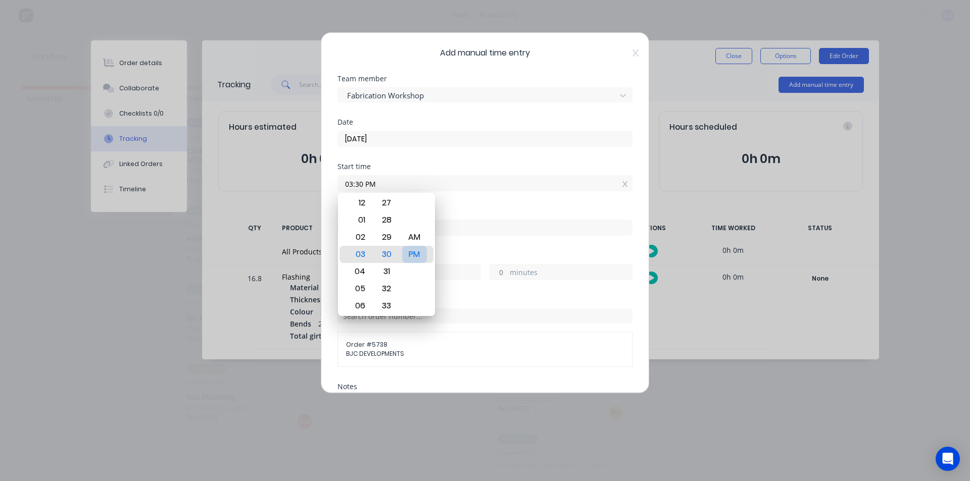
click at [412, 255] on div "PM" at bounding box center [414, 254] width 25 height 17
click at [497, 210] on div "Finish time" at bounding box center [484, 211] width 295 height 7
click at [587, 201] on div "Start time 03:30 PM" at bounding box center [484, 185] width 295 height 44
click at [364, 257] on div "03" at bounding box center [358, 254] width 25 height 17
click at [380, 256] on div "30" at bounding box center [386, 254] width 25 height 17
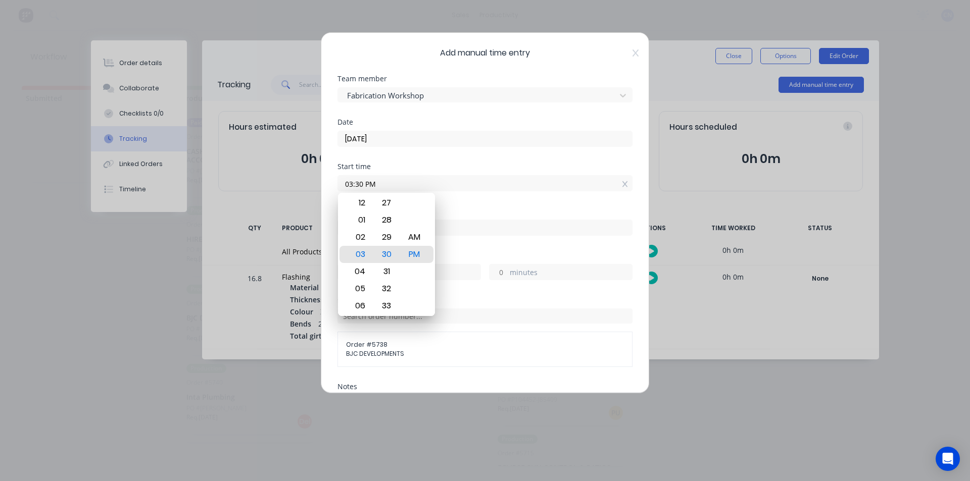
click at [484, 228] on input at bounding box center [485, 227] width 294 height 15
type input "03:57 PM"
type input "0"
type input "27"
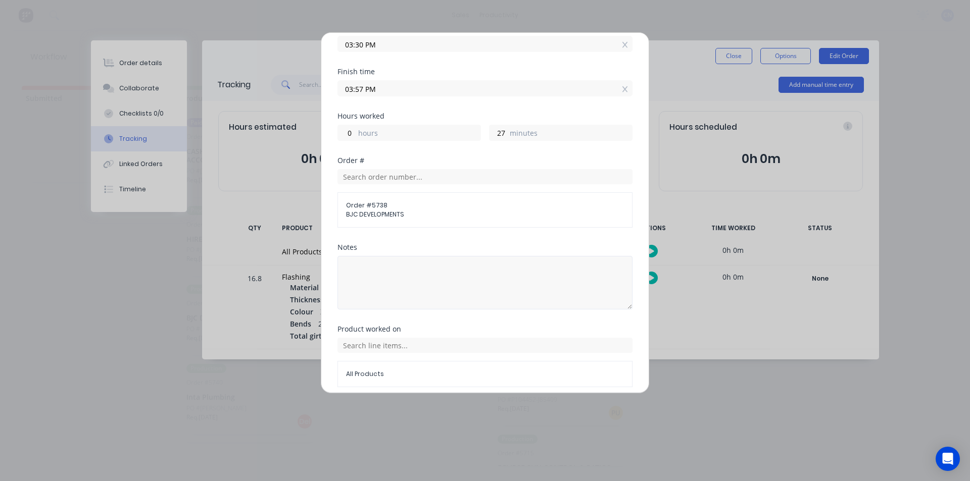
scroll to position [180, 0]
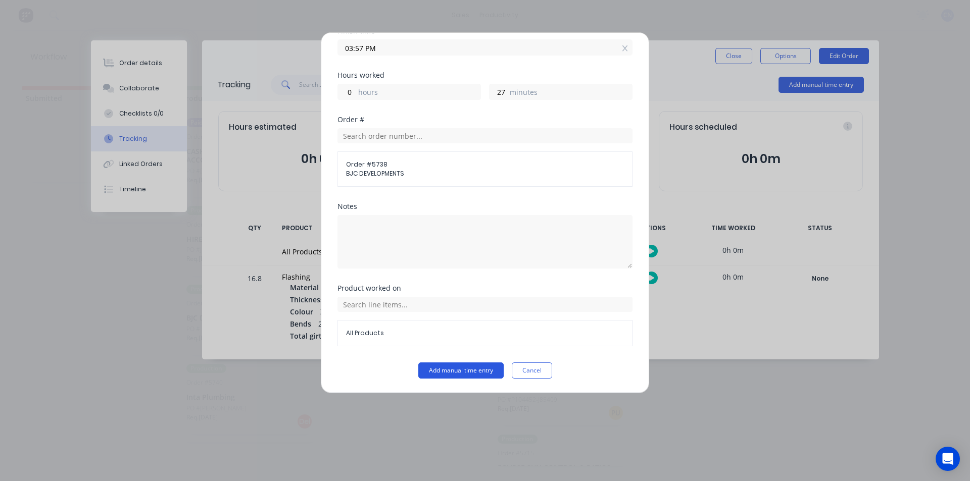
click at [459, 370] on button "Add manual time entry" at bounding box center [460, 371] width 85 height 16
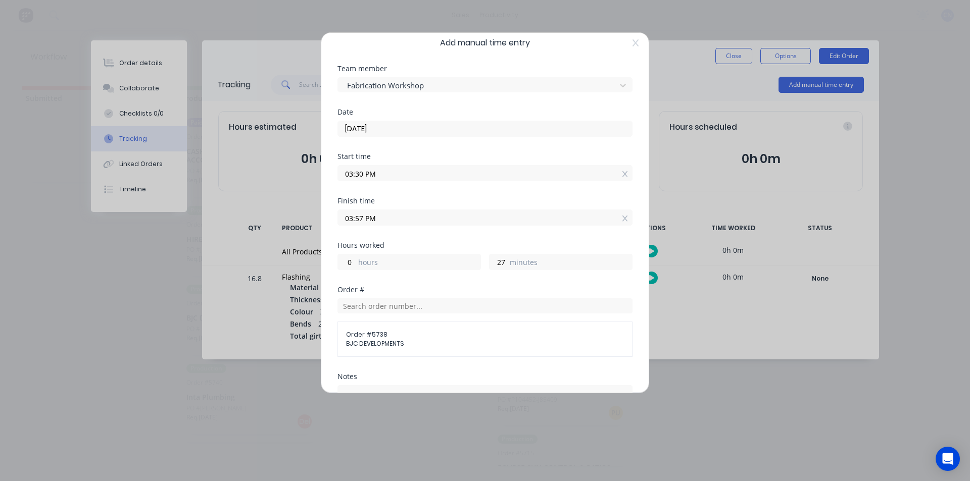
scroll to position [0, 0]
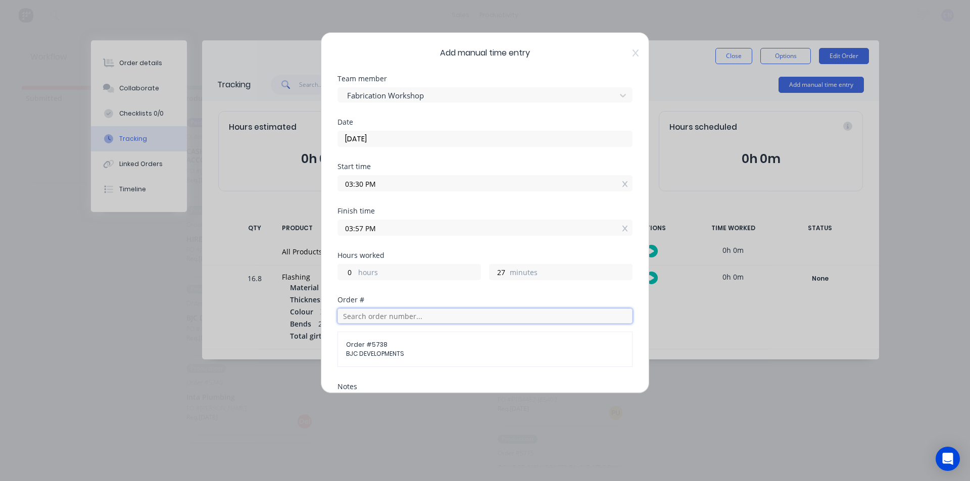
click at [404, 318] on input "text" at bounding box center [484, 316] width 295 height 15
click at [380, 315] on input "text" at bounding box center [484, 316] width 295 height 15
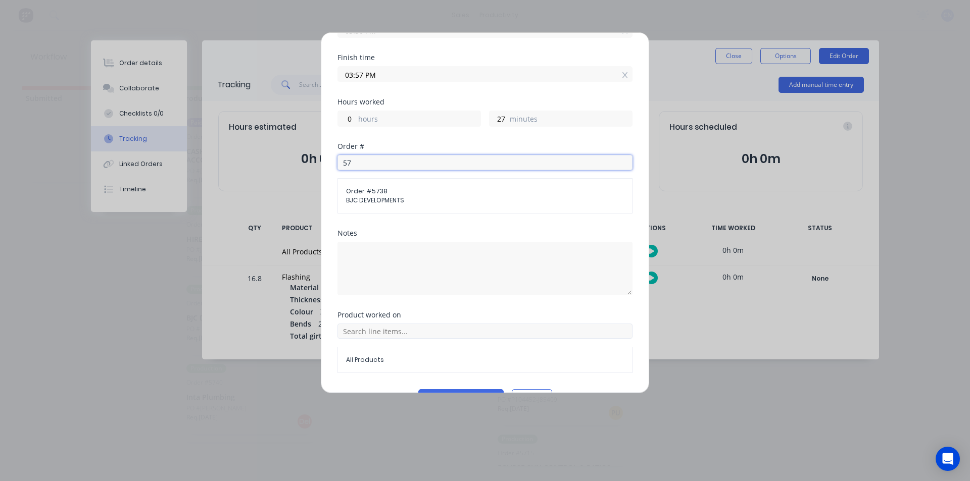
scroll to position [180, 0]
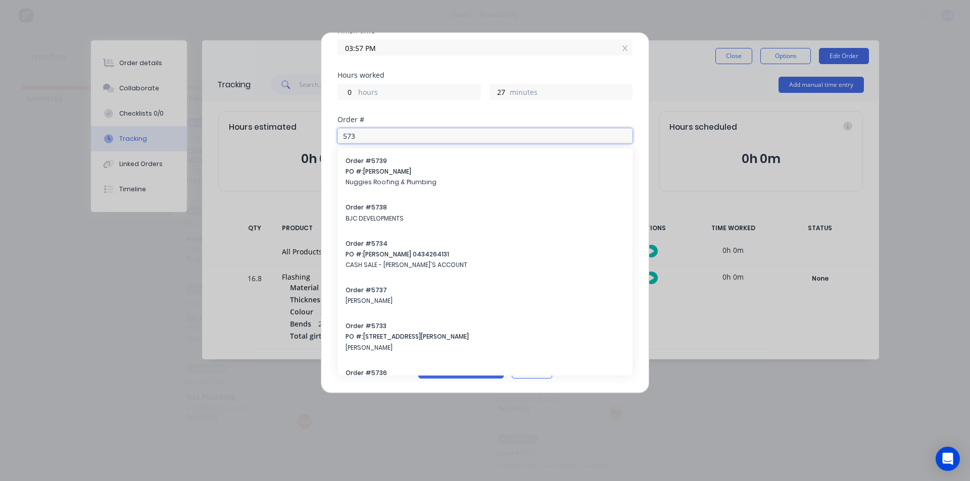
type input "573"
click at [373, 206] on span "Order # 5738" at bounding box center [484, 207] width 279 height 9
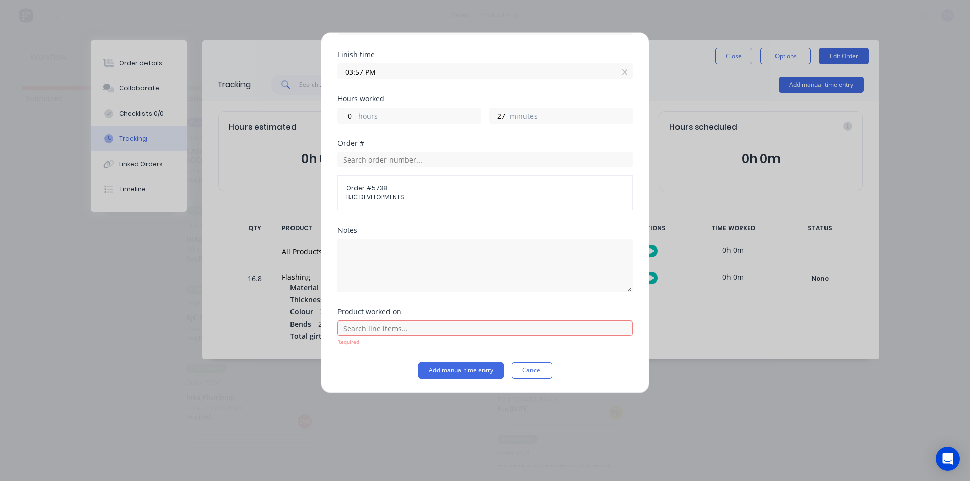
scroll to position [157, 0]
click at [364, 324] on input "text" at bounding box center [484, 328] width 295 height 15
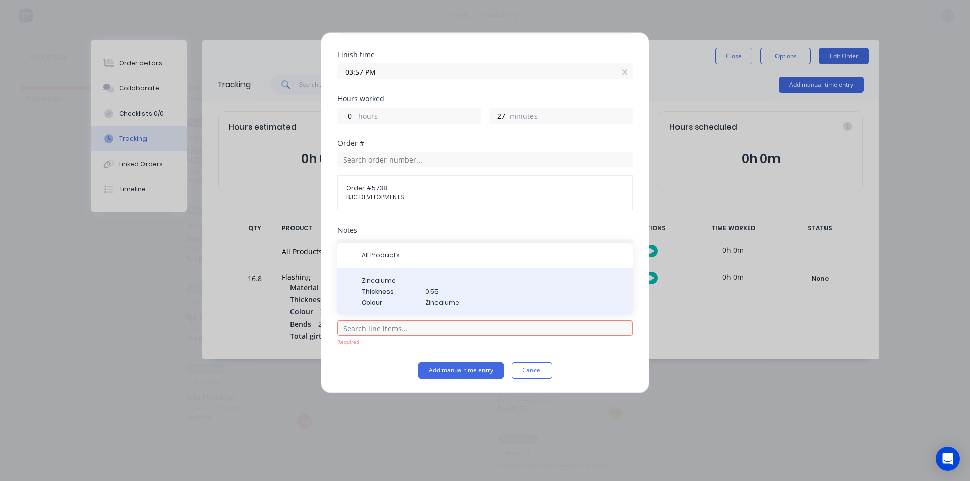
click at [378, 301] on span "Colour" at bounding box center [390, 302] width 56 height 9
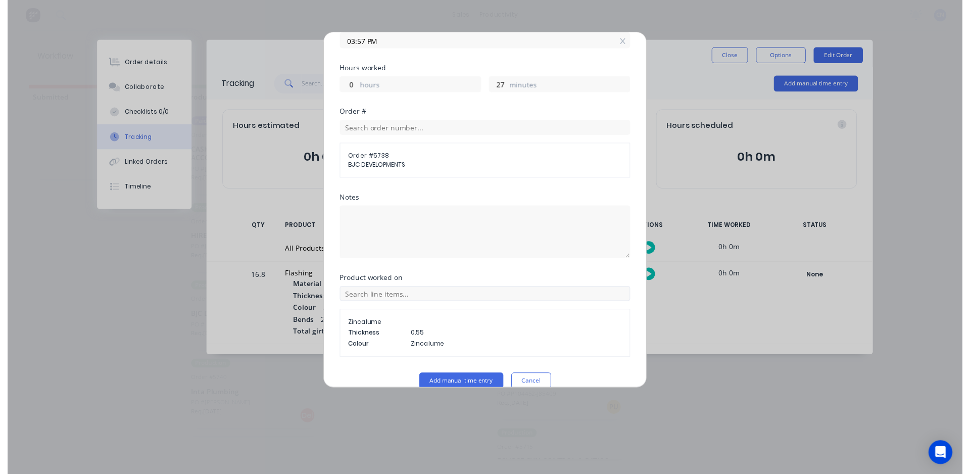
scroll to position [202, 0]
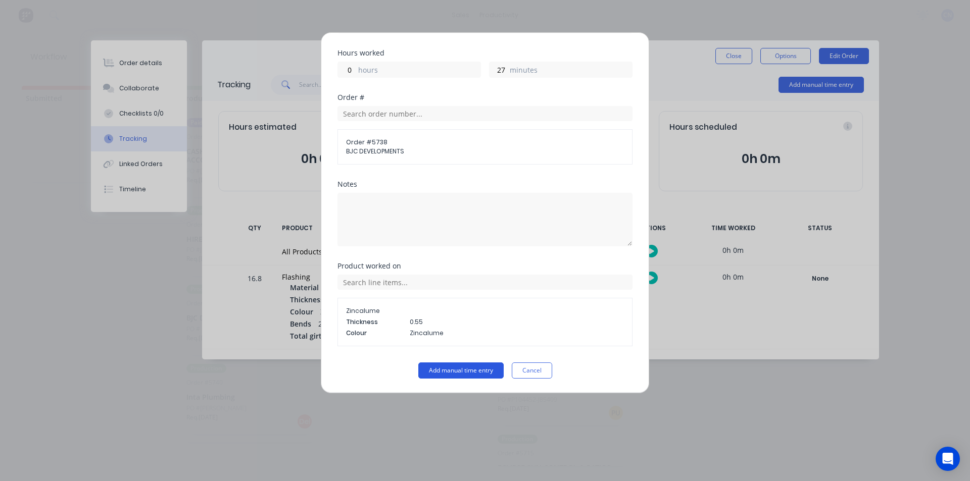
click at [447, 370] on button "Add manual time entry" at bounding box center [460, 371] width 85 height 16
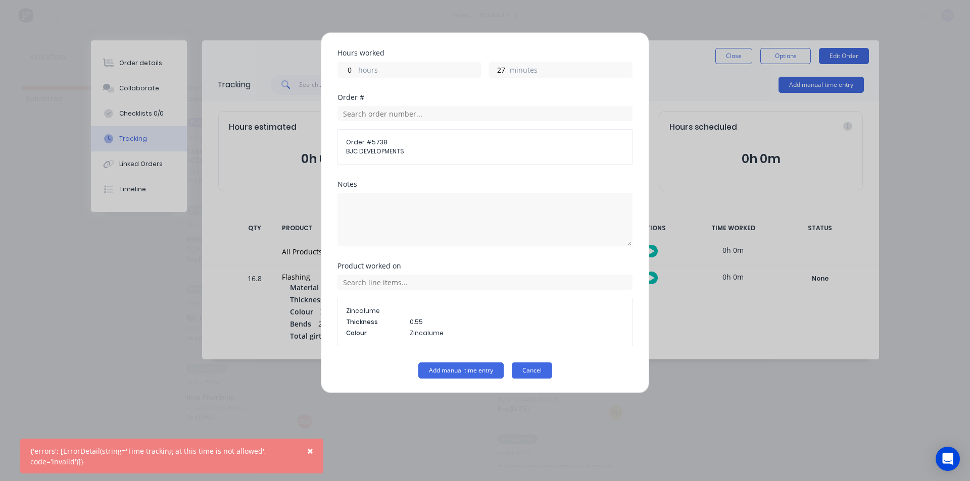
click at [519, 371] on button "Cancel" at bounding box center [532, 371] width 40 height 16
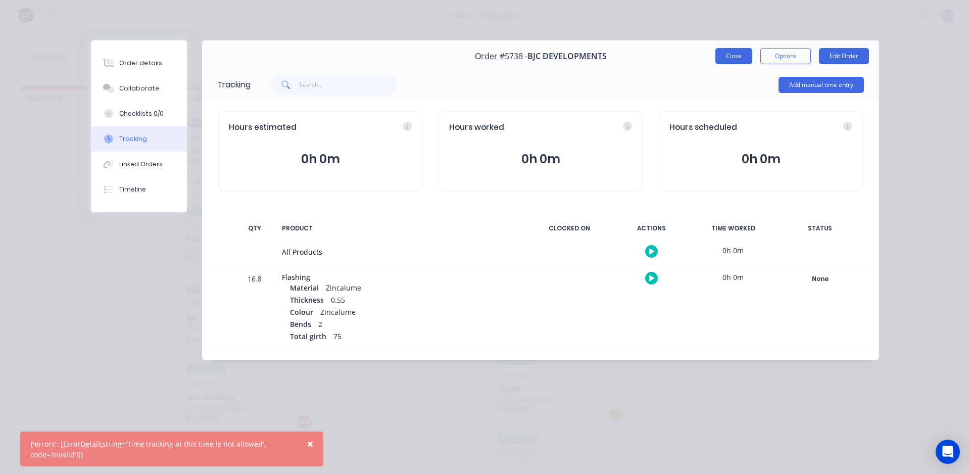
click at [730, 59] on button "Close" at bounding box center [733, 56] width 37 height 16
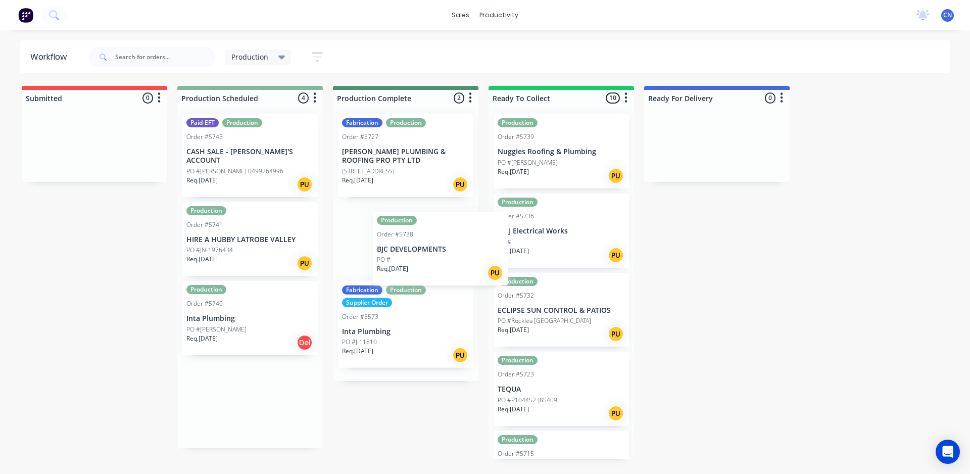
drag, startPoint x: 242, startPoint y: 315, endPoint x: 416, endPoint y: 241, distance: 189.4
click at [417, 241] on div "Submitted 0 Production Scheduled 4 Paid-EFT Production Order #5743 CASH SALE - …" at bounding box center [761, 272] width 1538 height 373
click at [27, 404] on div "Submitted 0 Production Scheduled 3 Paid-EFT Production Order #5743 CASH SALE - …" at bounding box center [761, 272] width 1538 height 373
